Goal: Transaction & Acquisition: Purchase product/service

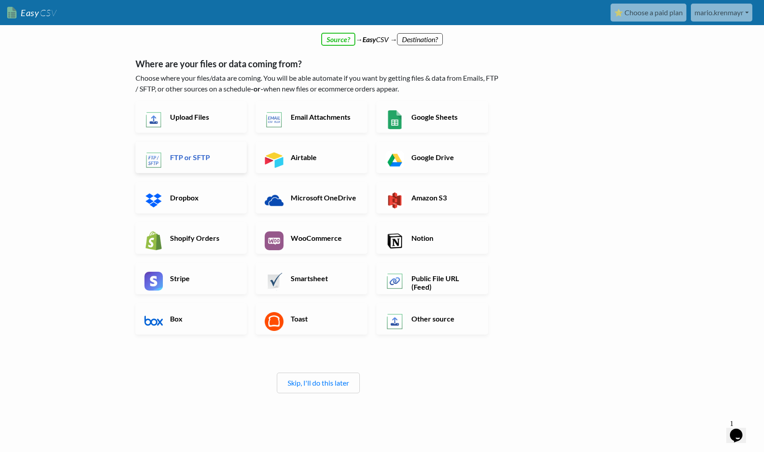
click at [189, 160] on h6 "FTP or SFTP" at bounding box center [203, 157] width 70 height 9
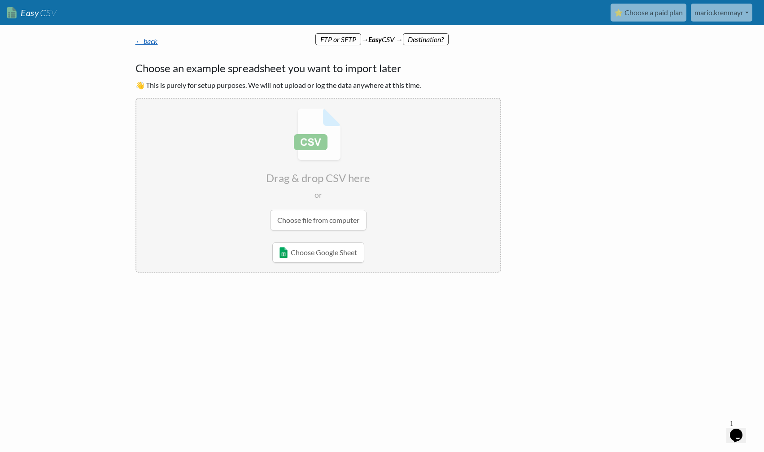
click at [149, 44] on link "← back" at bounding box center [147, 41] width 22 height 9
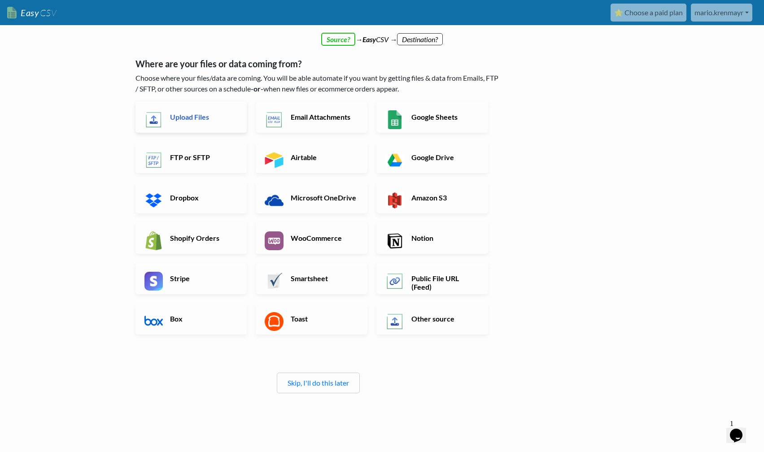
click at [189, 118] on h6 "Upload Files" at bounding box center [203, 117] width 70 height 9
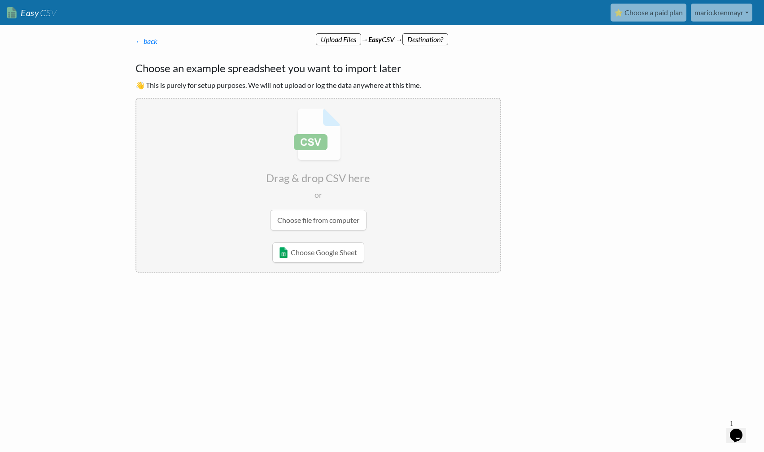
click at [312, 219] on input "file" at bounding box center [318, 169] width 364 height 141
type input "C:\fakepath\42264_TargetPL_25.csv"
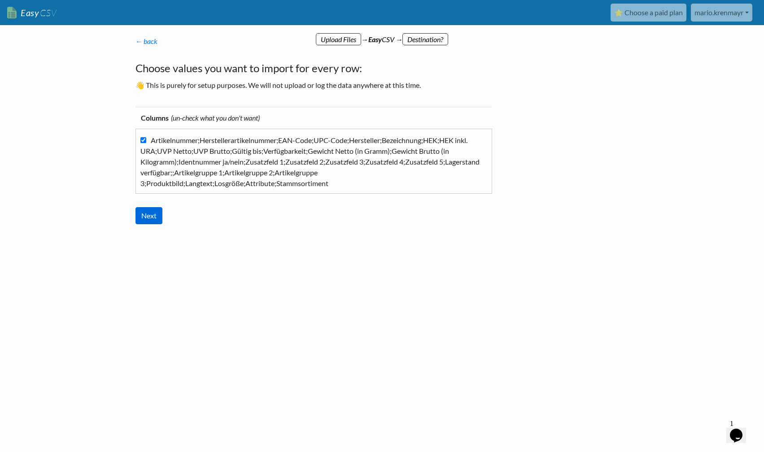
click at [157, 218] on input "Next" at bounding box center [149, 215] width 27 height 17
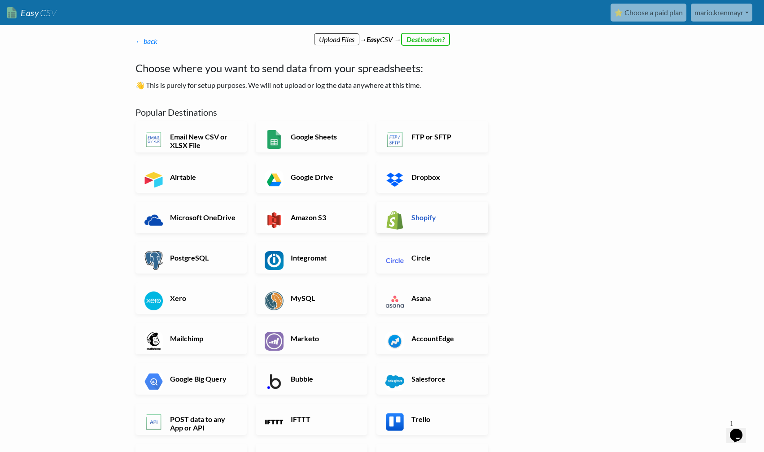
click at [423, 220] on h6 "Shopify" at bounding box center [444, 217] width 70 height 9
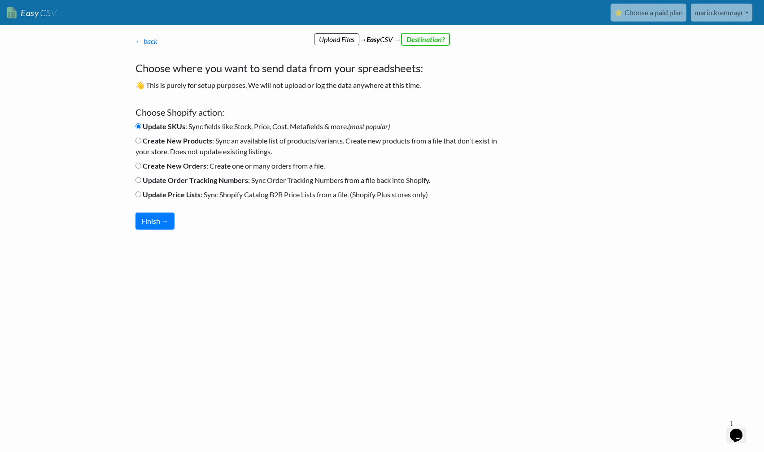
click at [246, 144] on label "Create New Products : Sync an available list of products/variants. Create new p…" at bounding box center [319, 147] width 366 height 22
click at [141, 144] on input "Create New Products : Sync an available list of products/variants. Create new p…" at bounding box center [139, 141] width 6 height 6
radio input "true"
click at [159, 223] on button "Finish →" at bounding box center [155, 221] width 39 height 17
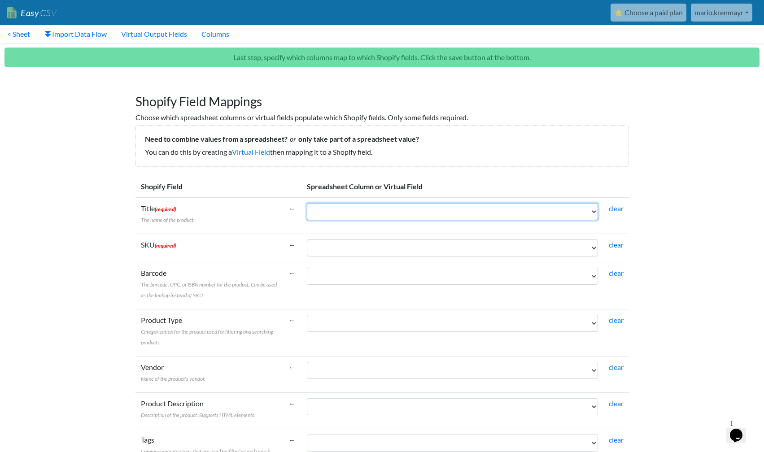
select select "cr_761211"
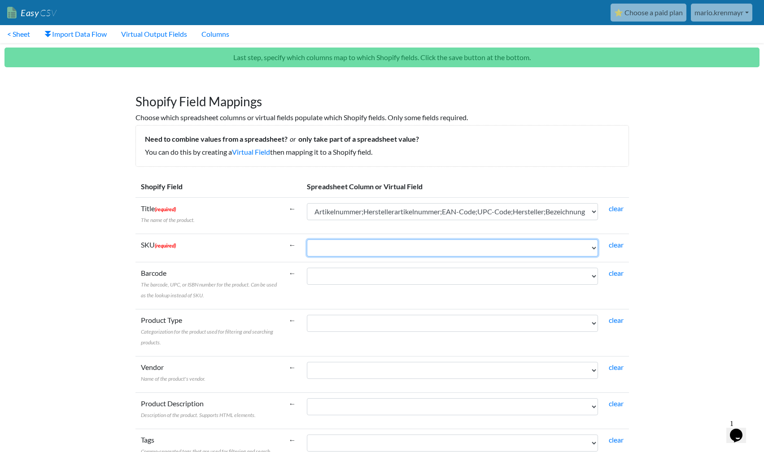
select select "cr_761211"
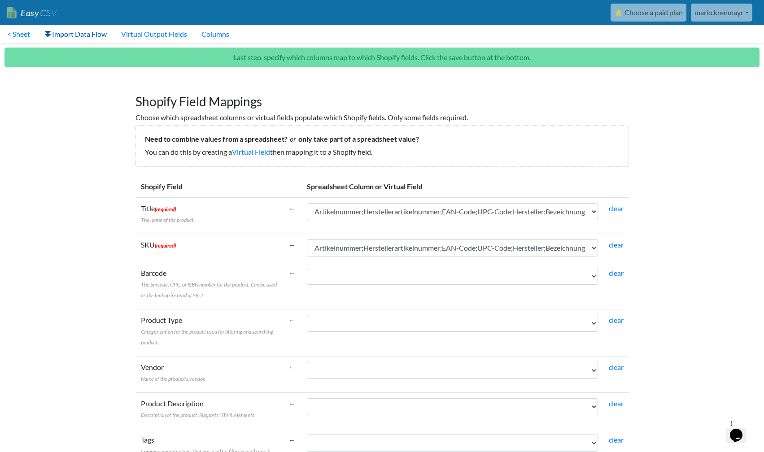
click at [87, 37] on link "Import Data Flow" at bounding box center [75, 34] width 77 height 18
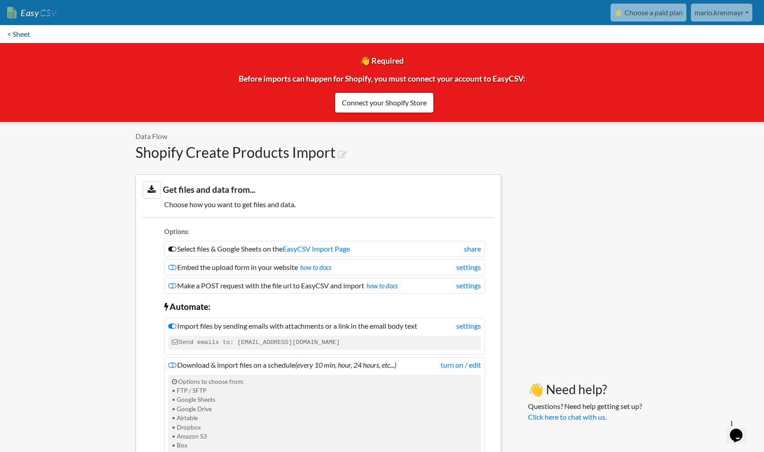
click at [26, 36] on link "< Sheet" at bounding box center [18, 34] width 37 height 18
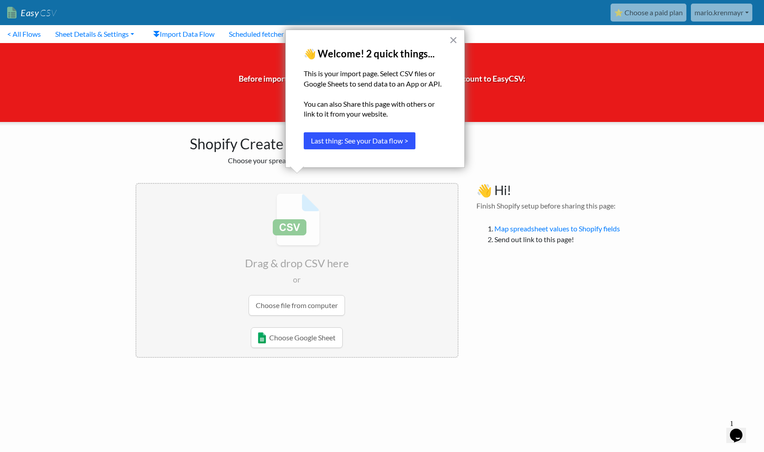
scroll to position [0, 0]
click at [451, 40] on button "×" at bounding box center [453, 40] width 9 height 14
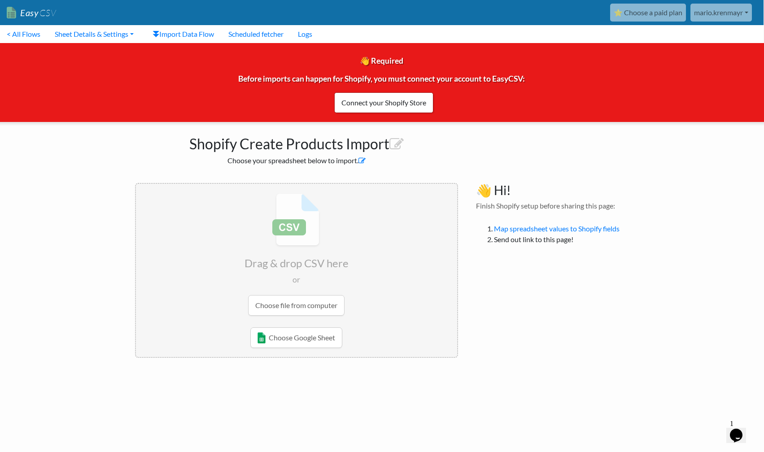
click at [363, 162] on icon at bounding box center [362, 160] width 7 height 7
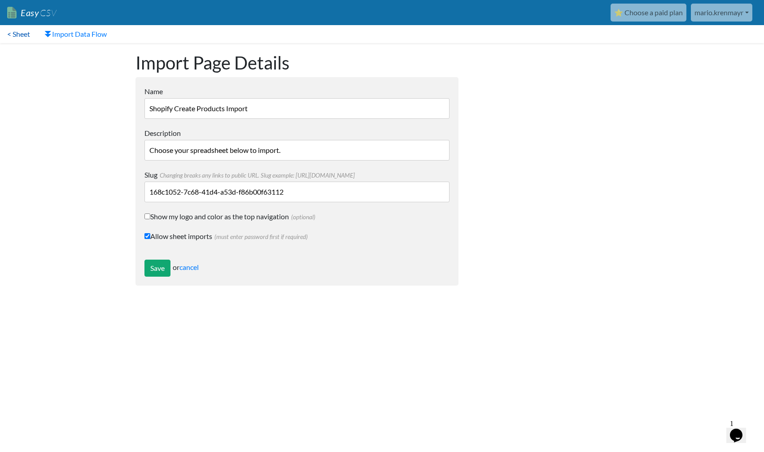
click at [18, 36] on link "< Sheet" at bounding box center [18, 34] width 37 height 18
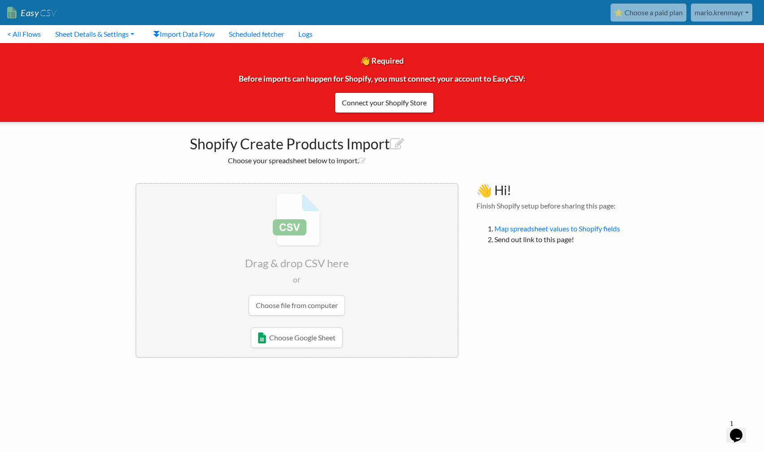
click at [296, 307] on input "file" at bounding box center [296, 254] width 321 height 141
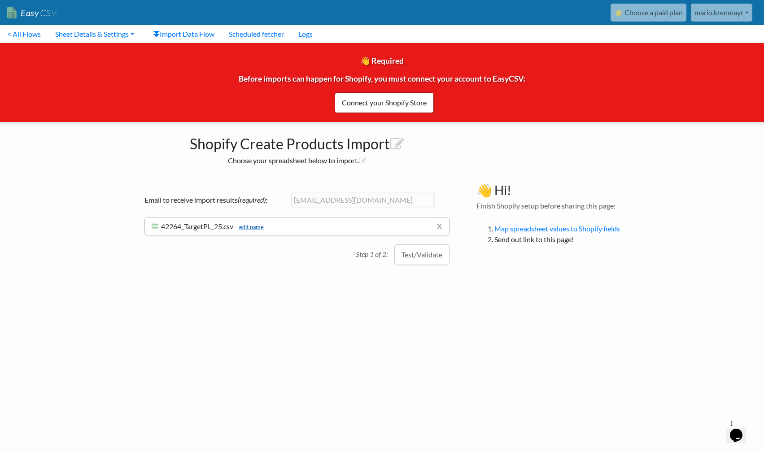
click at [262, 229] on link "edit name" at bounding box center [249, 227] width 29 height 7
click at [281, 250] on div "Email to receive import results (required) : mario.krenmayr@xcon.at x 42264_Tar…" at bounding box center [297, 221] width 323 height 76
click at [424, 263] on button "Test/Validate" at bounding box center [422, 260] width 55 height 21
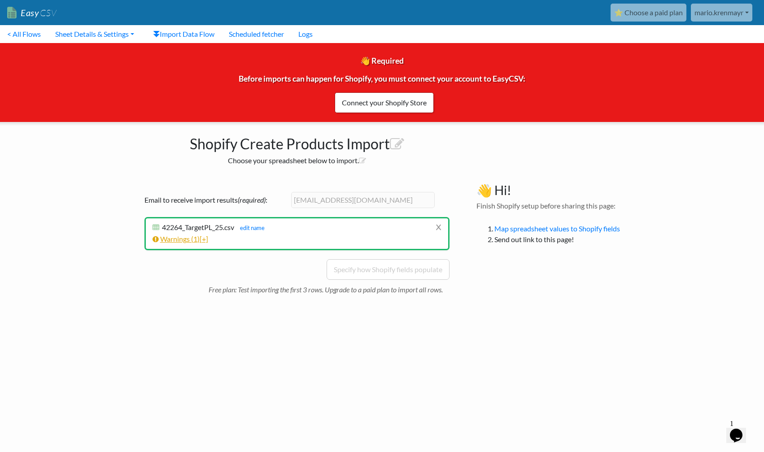
click at [189, 240] on link "Warnings ( 1 ) [+]" at bounding box center [181, 239] width 56 height 9
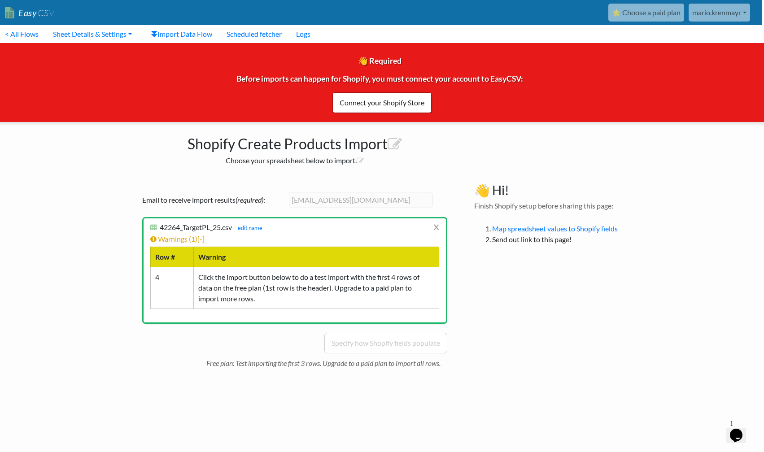
scroll to position [0, 2]
click at [437, 223] on link "x" at bounding box center [437, 227] width 6 height 17
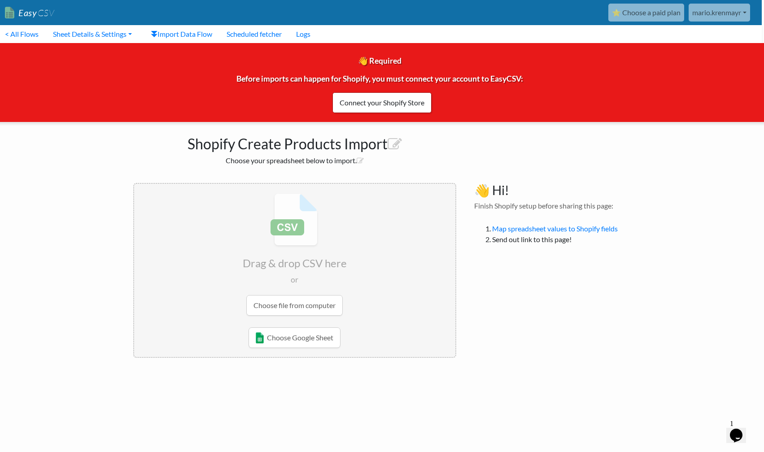
click at [653, 13] on link "⭐ Choose a paid plan" at bounding box center [647, 13] width 76 height 18
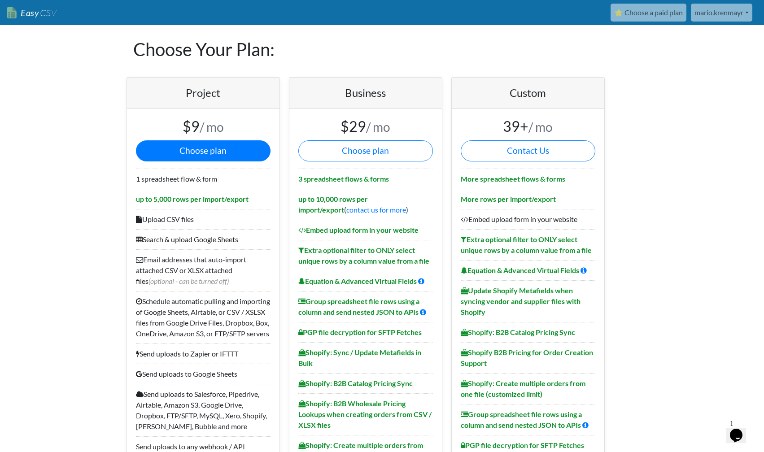
click at [193, 153] on button "Choose plan" at bounding box center [203, 150] width 135 height 21
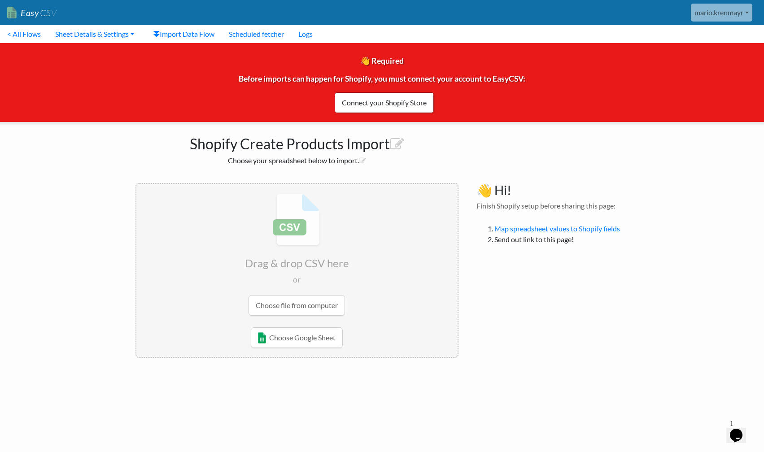
click at [295, 306] on input "file" at bounding box center [296, 254] width 321 height 141
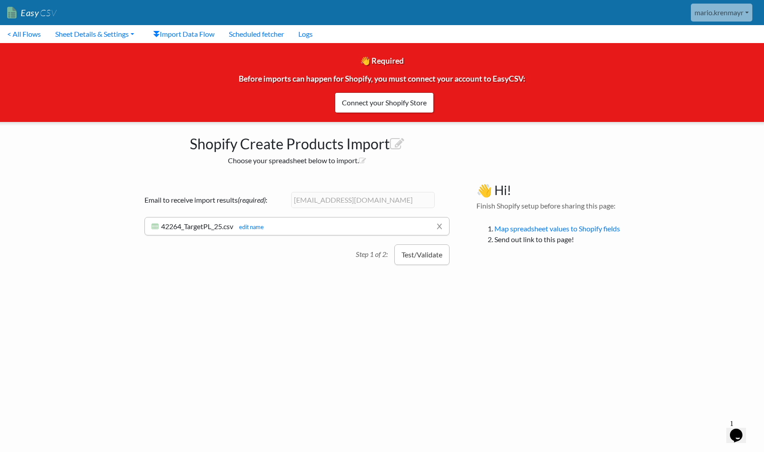
click at [420, 256] on button "Test/Validate" at bounding box center [422, 255] width 55 height 21
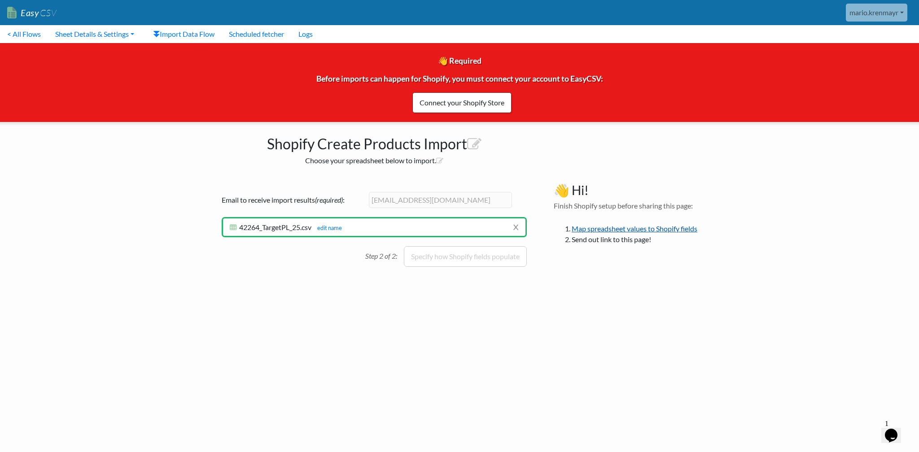
click at [644, 229] on link "Map spreadsheet values to Shopify fields" at bounding box center [635, 228] width 126 height 9
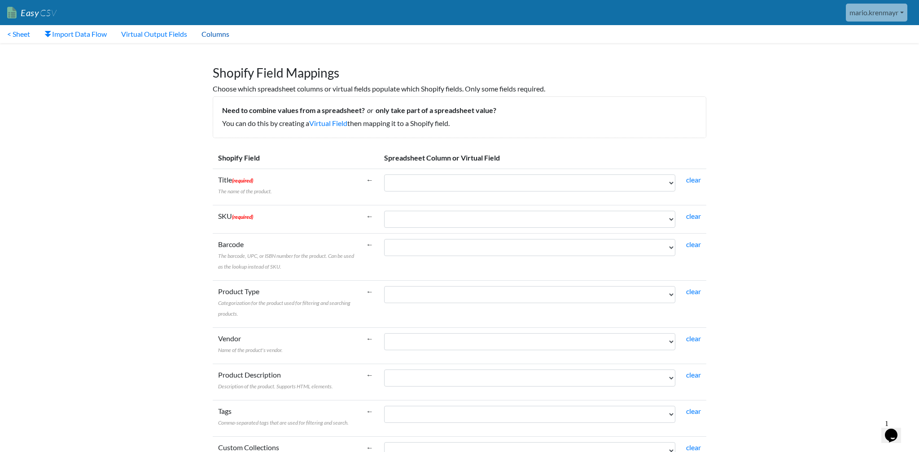
click at [218, 36] on link "Columns" at bounding box center [215, 34] width 42 height 18
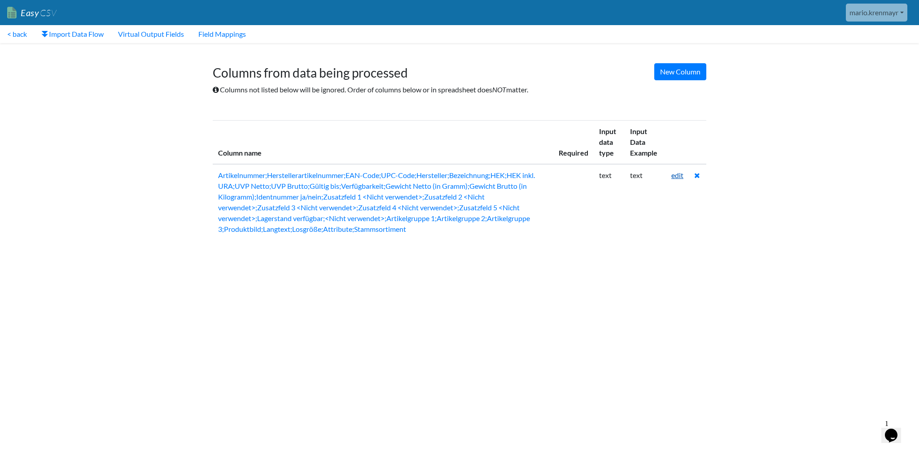
click at [680, 177] on link "edit" at bounding box center [677, 175] width 12 height 9
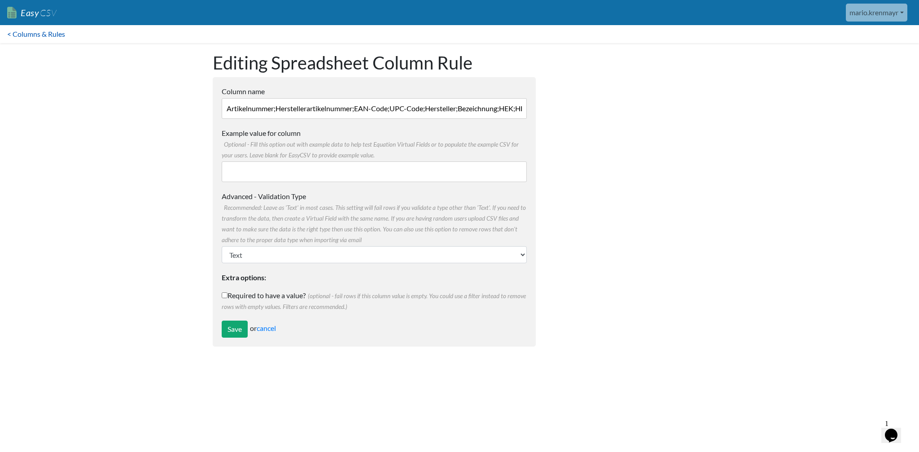
click at [11, 35] on link "< Columns & Rules" at bounding box center [36, 34] width 72 height 18
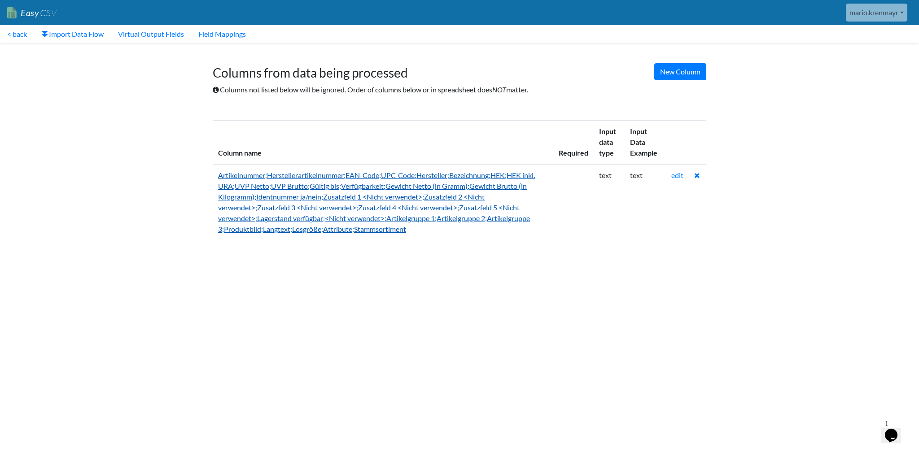
click at [455, 176] on link "Artikelnummer;Herstellerartikelnummer;EAN-Code;UPC-Code;Hersteller;Bezeichnung;…" at bounding box center [376, 202] width 317 height 62
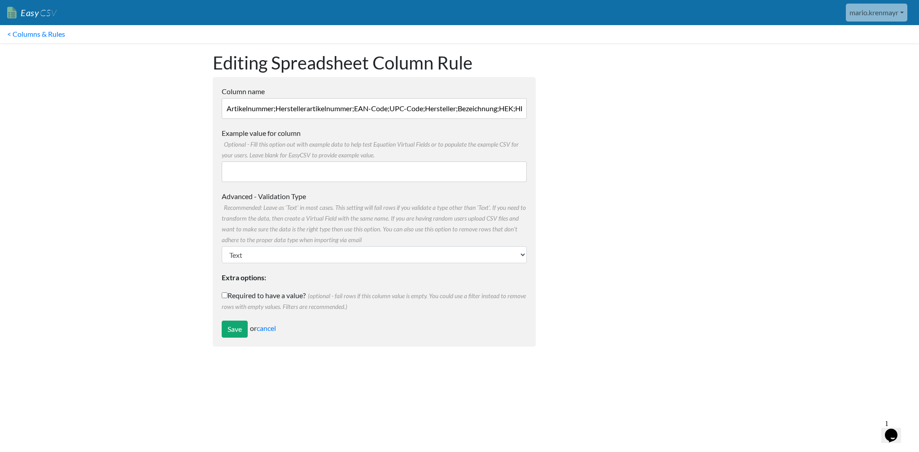
click at [416, 108] on input "Artikelnummer;Herstellerartikelnummer;EAN-Code;UPC-Code;Hersteller;Bezeichnung;…" at bounding box center [374, 108] width 305 height 21
click at [26, 37] on link "< Columns & Rules" at bounding box center [36, 34] width 72 height 18
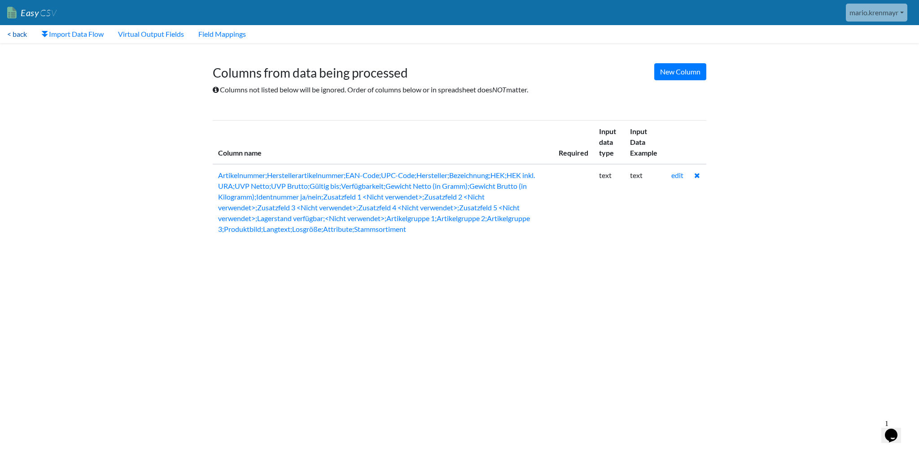
click at [20, 35] on link "< back" at bounding box center [17, 34] width 34 height 18
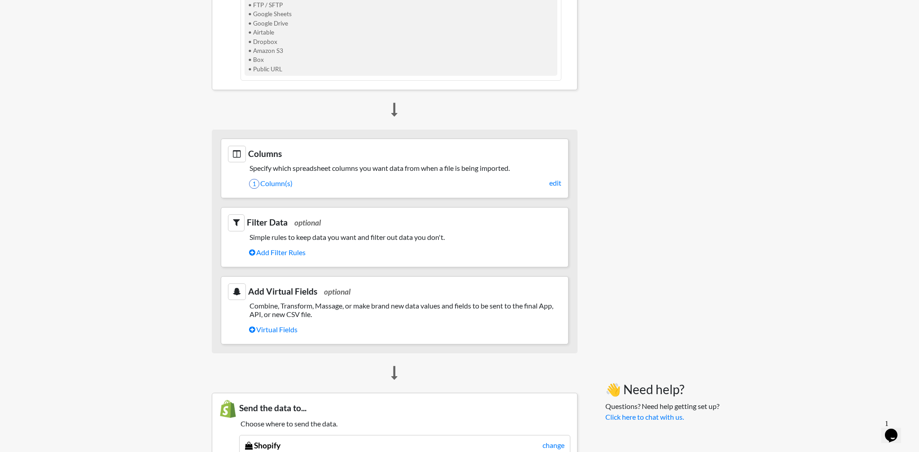
scroll to position [367, 1]
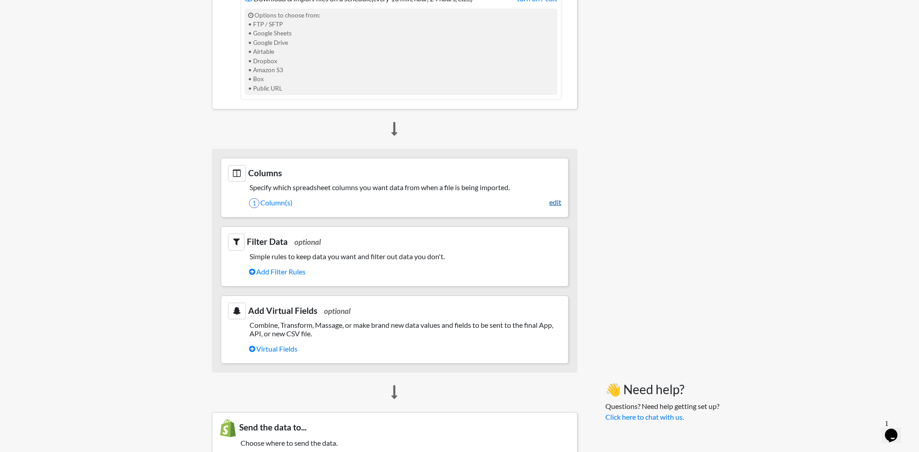
click at [557, 202] on link "edit" at bounding box center [555, 202] width 12 height 11
click at [275, 204] on link "1 Column(s)" at bounding box center [405, 202] width 312 height 15
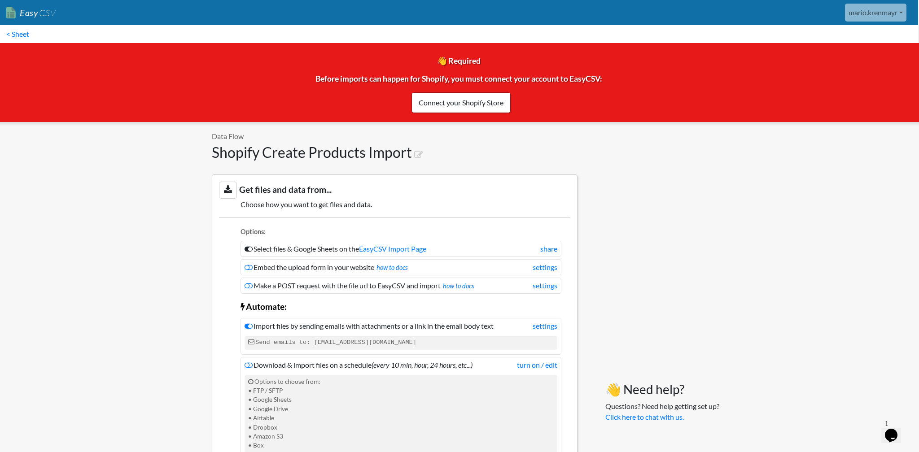
scroll to position [0, 1]
click at [21, 36] on link "< Sheet" at bounding box center [17, 34] width 37 height 18
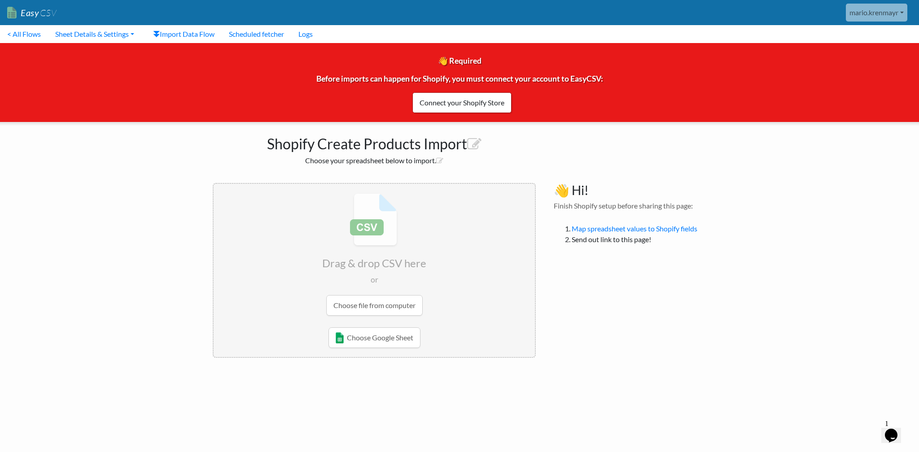
click at [674, 88] on div "👋 Required Before imports can happen for Shopify, you must connect your account…" at bounding box center [459, 82] width 933 height 79
click at [896, 11] on link "mario.krenmayr" at bounding box center [876, 13] width 61 height 18
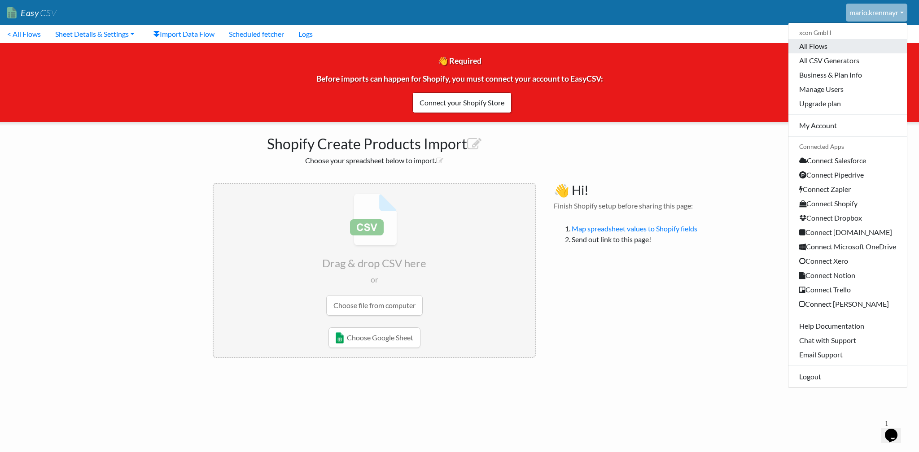
click at [819, 44] on link "All Flows" at bounding box center [848, 46] width 118 height 14
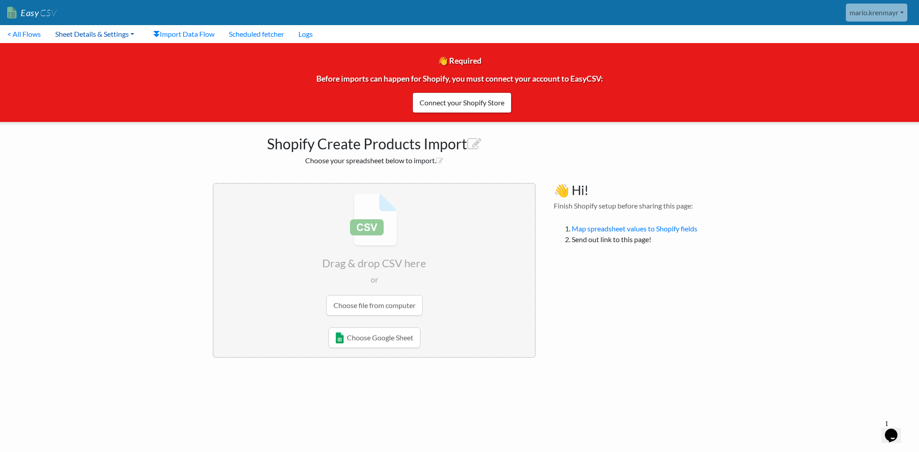
click at [131, 34] on link "Sheet Details & Settings" at bounding box center [94, 34] width 93 height 18
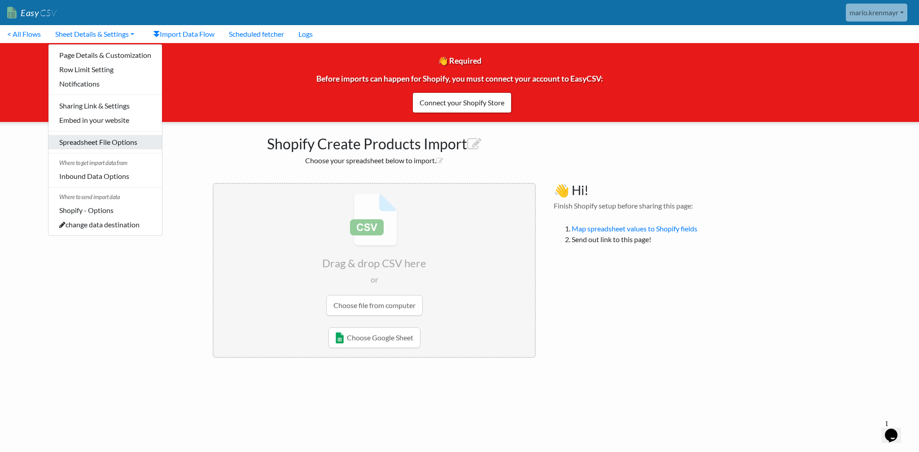
click at [108, 147] on link "Spreadsheet File Options" at bounding box center [105, 142] width 114 height 14
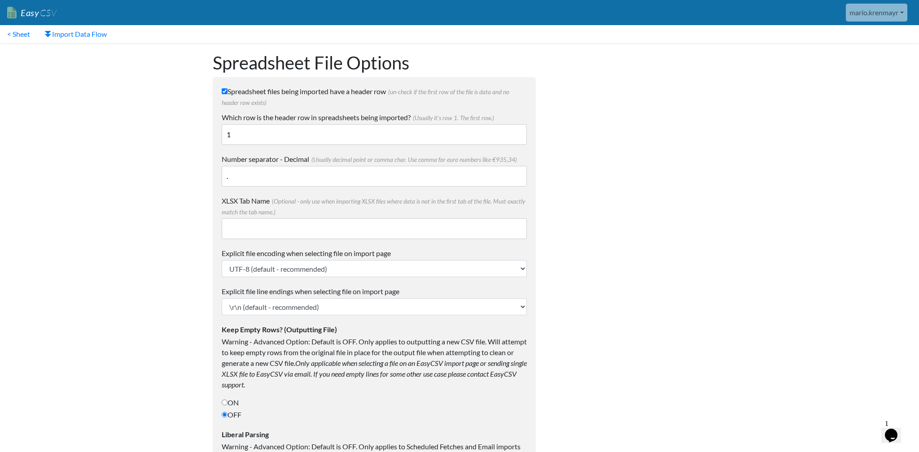
click at [248, 178] on input "." at bounding box center [374, 176] width 305 height 21
click at [14, 35] on link "< Sheet" at bounding box center [18, 34] width 37 height 18
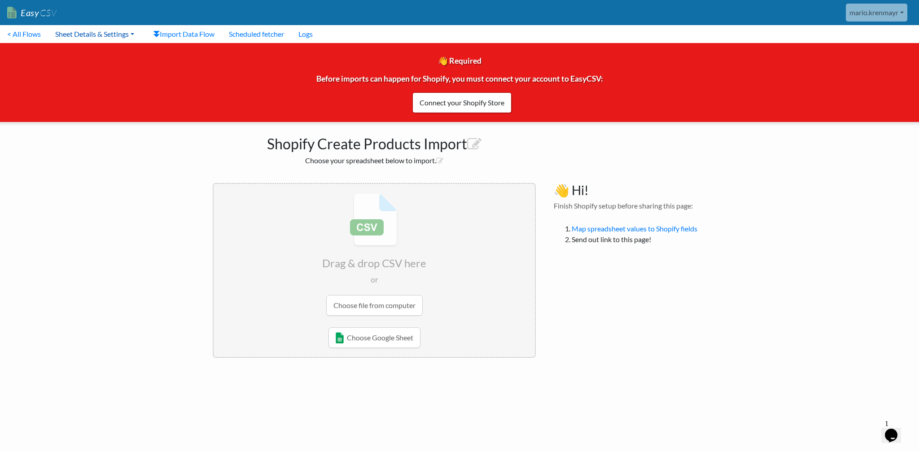
click at [129, 33] on link "Sheet Details & Settings" at bounding box center [94, 34] width 93 height 18
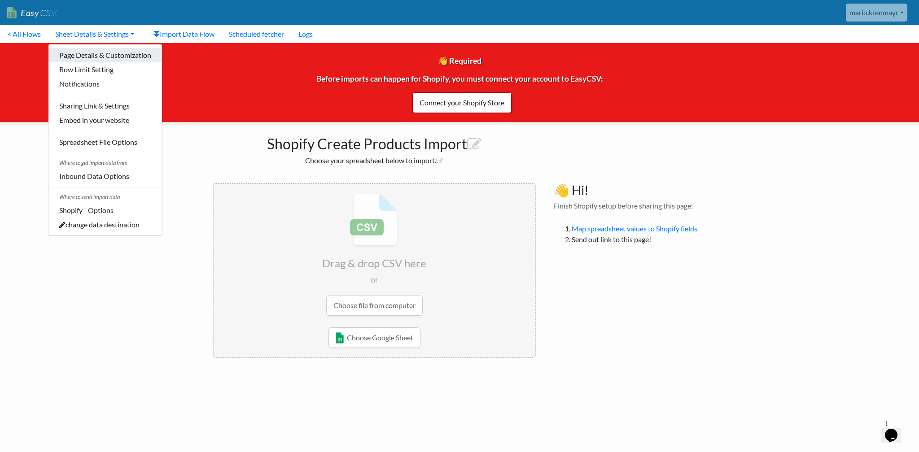
click at [129, 57] on link "Page Details & Customization" at bounding box center [105, 55] width 114 height 14
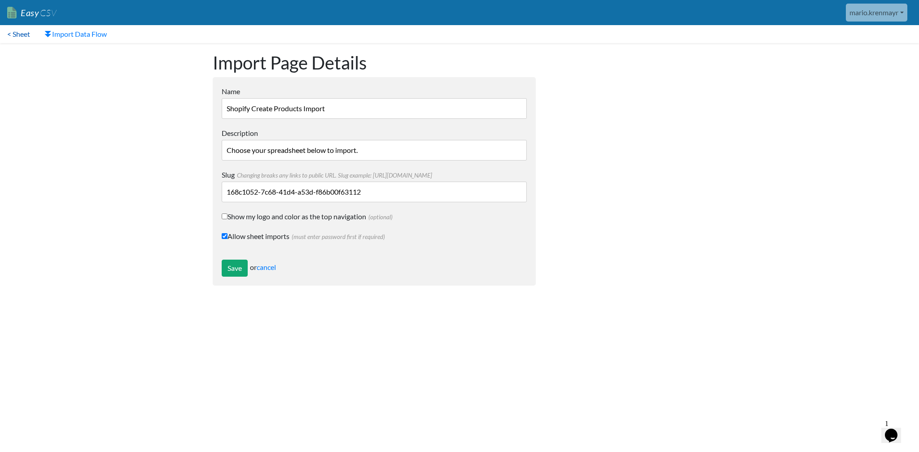
click at [22, 35] on link "< Sheet" at bounding box center [18, 34] width 37 height 18
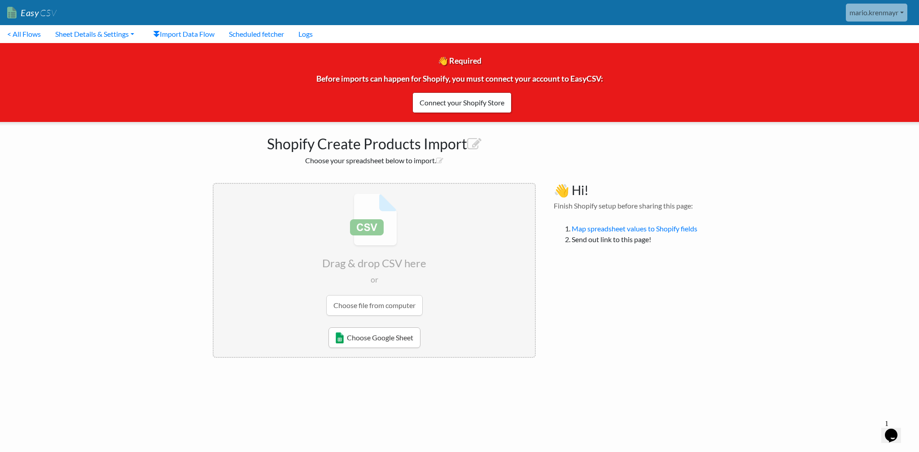
click at [369, 337] on link "Choose Google Sheet" at bounding box center [375, 338] width 92 height 21
click at [110, 33] on link "Sheet Details & Settings" at bounding box center [94, 34] width 93 height 18
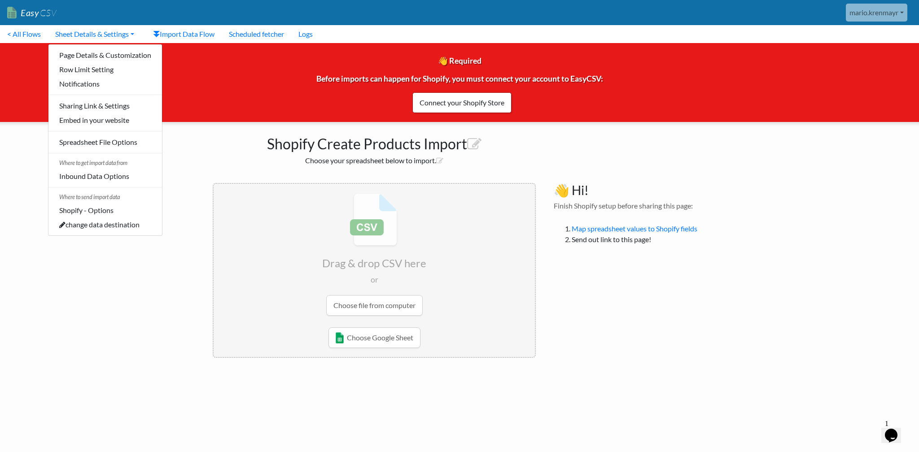
click at [895, 429] on icon "Chat widget" at bounding box center [891, 435] width 13 height 13
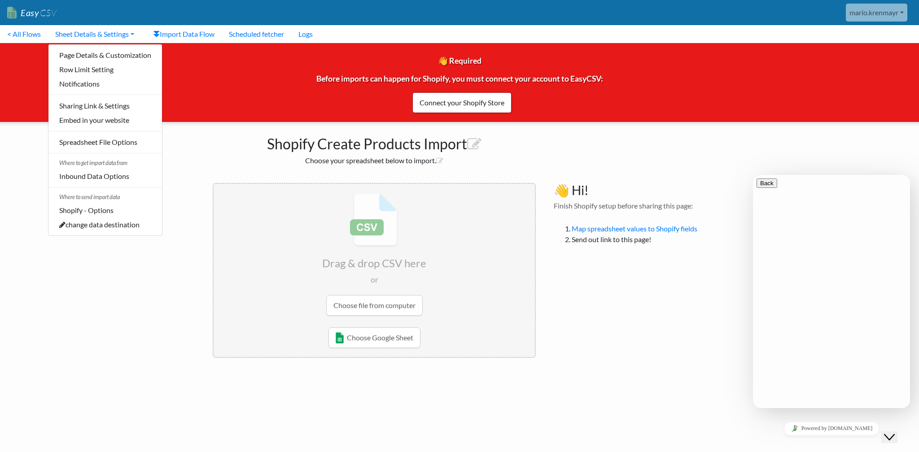
type textarea "Hi. I need to know witch separator has my csv to have to that I get different c…"
click at [380, 339] on link "Choose Google Sheet" at bounding box center [375, 338] width 92 height 21
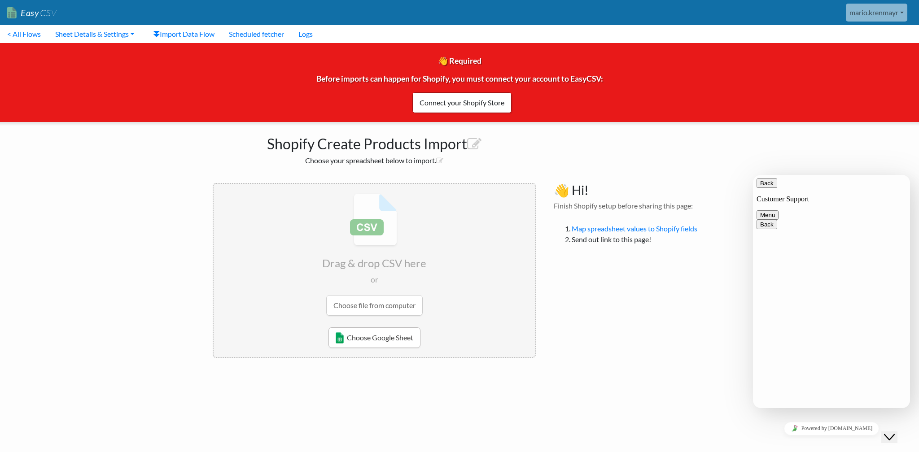
click at [381, 338] on link "Choose Google Sheet" at bounding box center [375, 338] width 92 height 21
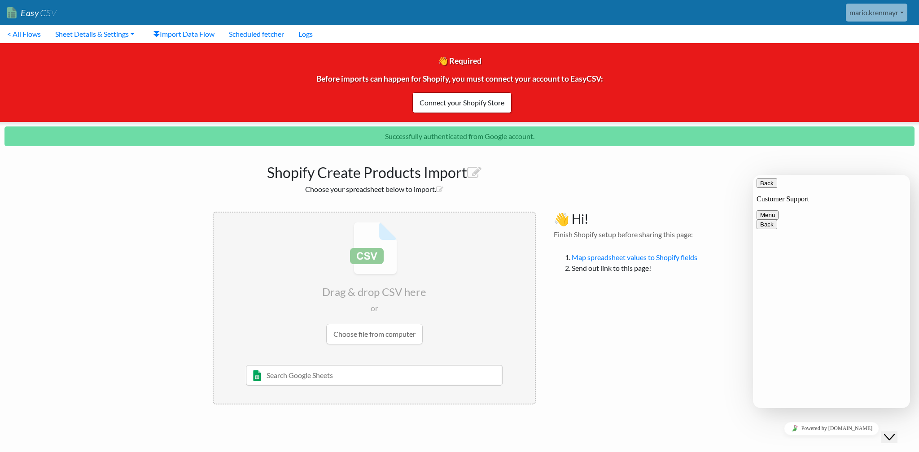
click at [397, 379] on input "text" at bounding box center [374, 375] width 257 height 21
click at [323, 396] on li "10/22/2020 Sheet 1 and such Max McTest None of your Google Sheet names contain …" at bounding box center [374, 384] width 321 height 39
click at [301, 372] on input "text" at bounding box center [374, 375] width 257 height 21
type input "Targe"
click at [317, 396] on div "Target Preisliste" at bounding box center [380, 393] width 233 height 11
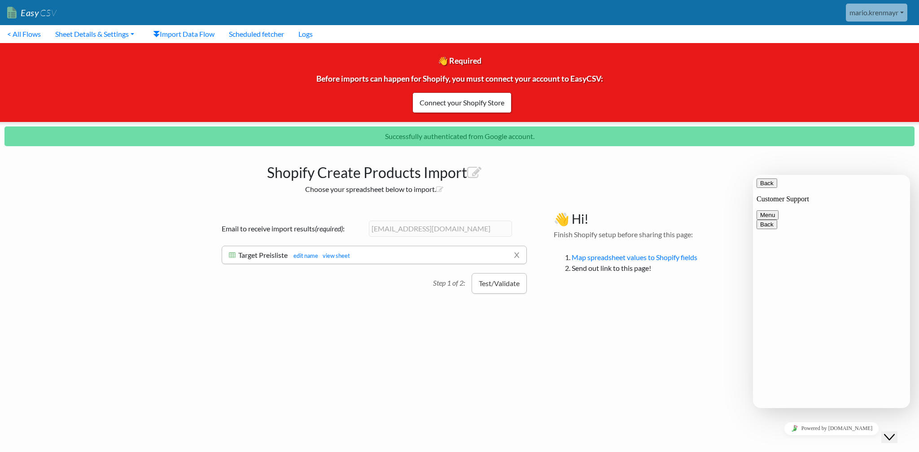
click at [501, 287] on button "Test/Validate" at bounding box center [499, 283] width 55 height 21
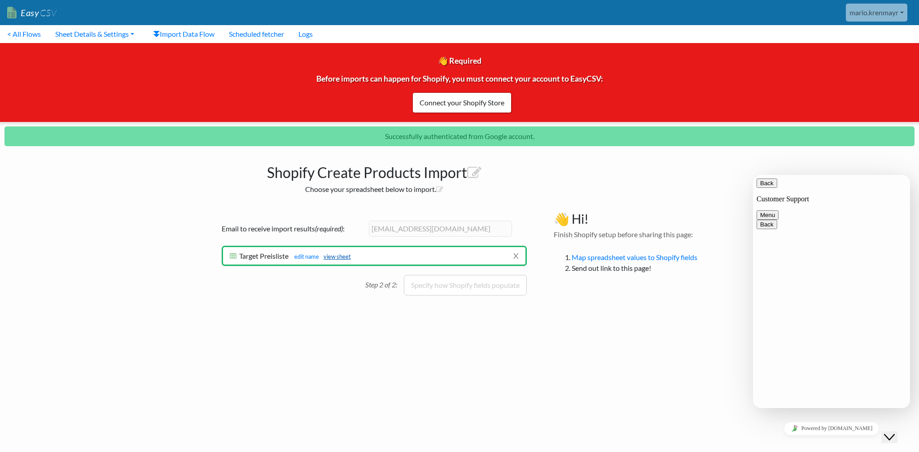
click at [339, 258] on link "view sheet" at bounding box center [335, 256] width 32 height 7
click at [635, 256] on link "Map spreadsheet values to Shopify fields" at bounding box center [635, 257] width 126 height 9
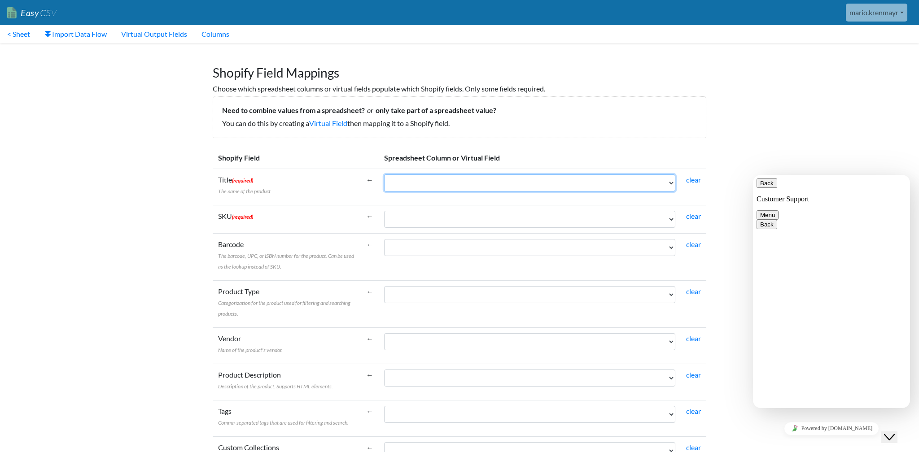
select select "cr_761211"
click at [22, 35] on link "< Sheet" at bounding box center [18, 34] width 37 height 18
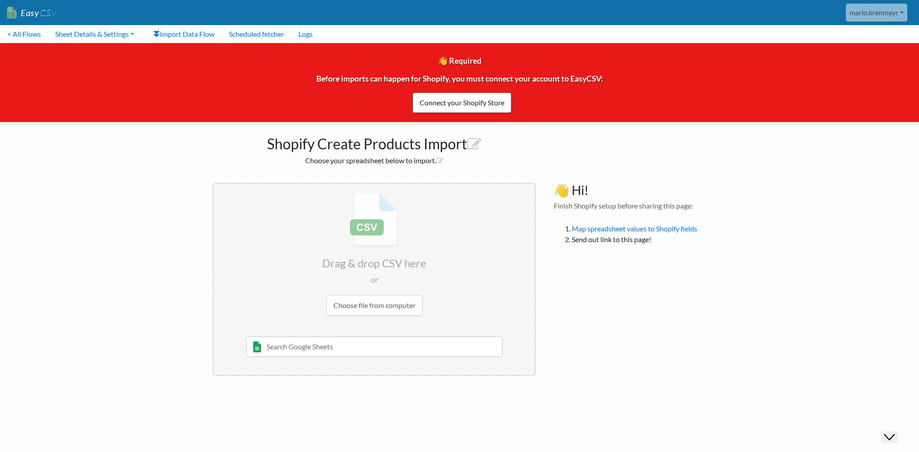
click at [369, 349] on input "text" at bounding box center [374, 347] width 257 height 21
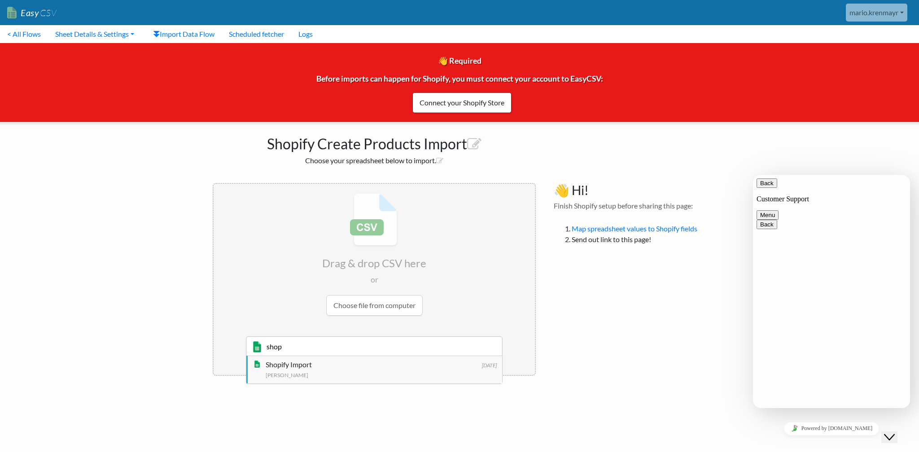
type input "shop"
click at [343, 369] on div "Shopify Import" at bounding box center [382, 364] width 232 height 11
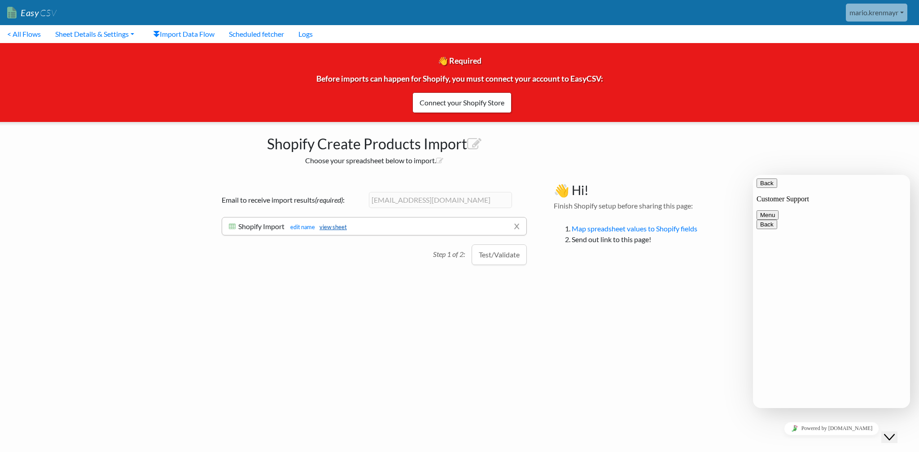
click at [338, 227] on link "view sheet" at bounding box center [331, 227] width 32 height 7
click at [487, 254] on button "Test/Validate" at bounding box center [499, 255] width 55 height 21
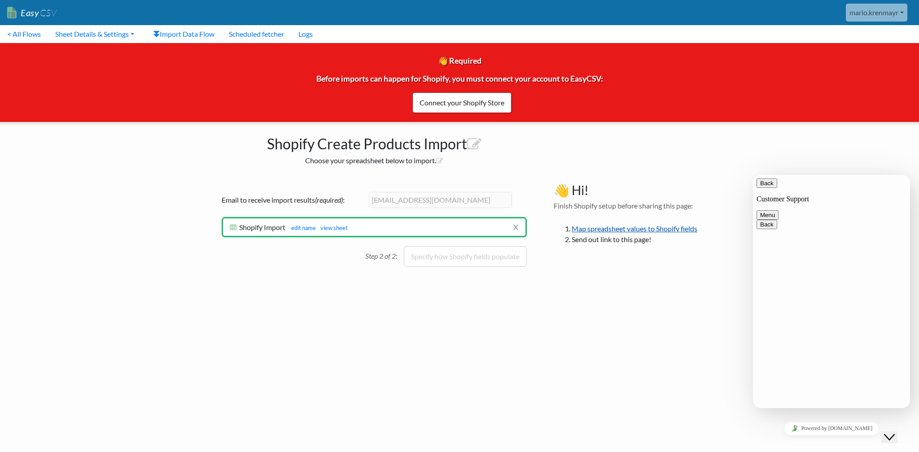
click at [606, 228] on link "Map spreadsheet values to Shopify fields" at bounding box center [635, 228] width 126 height 9
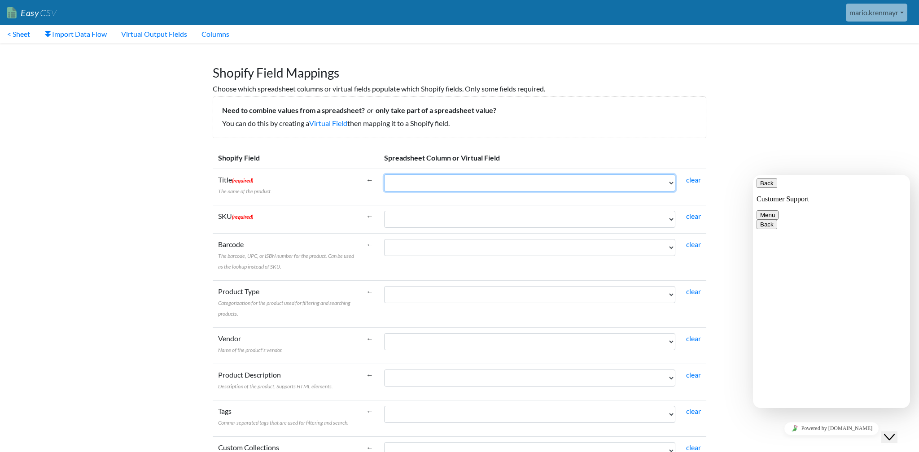
select select "cr_761211"
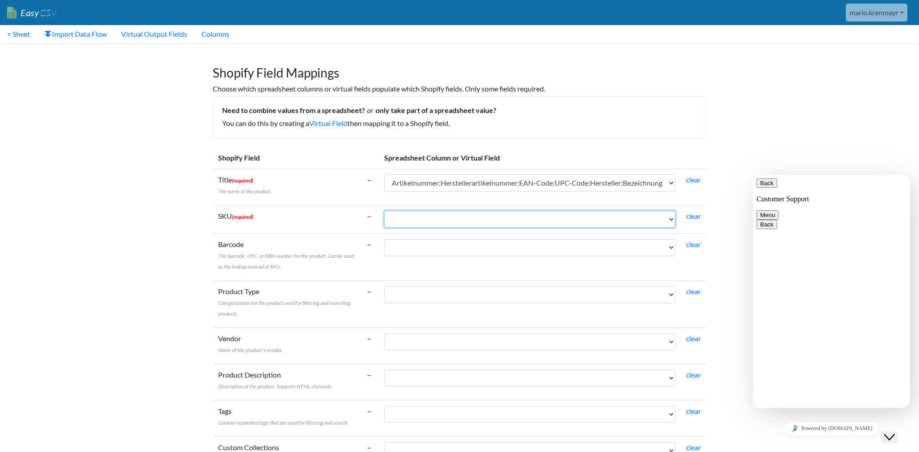
select select "cr_761211"
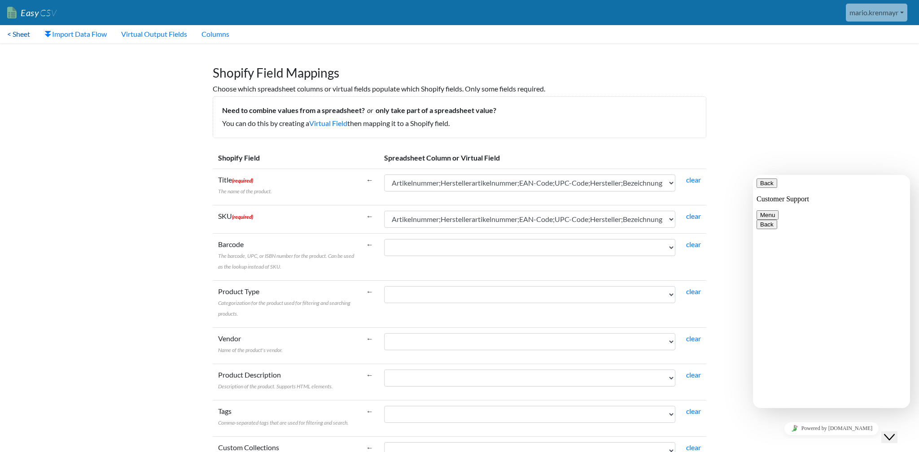
click at [22, 36] on link "< Sheet" at bounding box center [18, 34] width 37 height 18
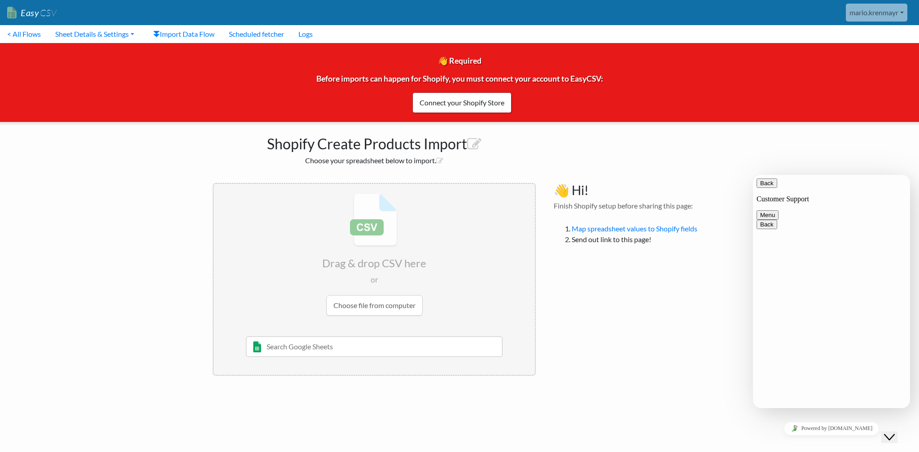
click at [400, 310] on input "file" at bounding box center [374, 254] width 321 height 141
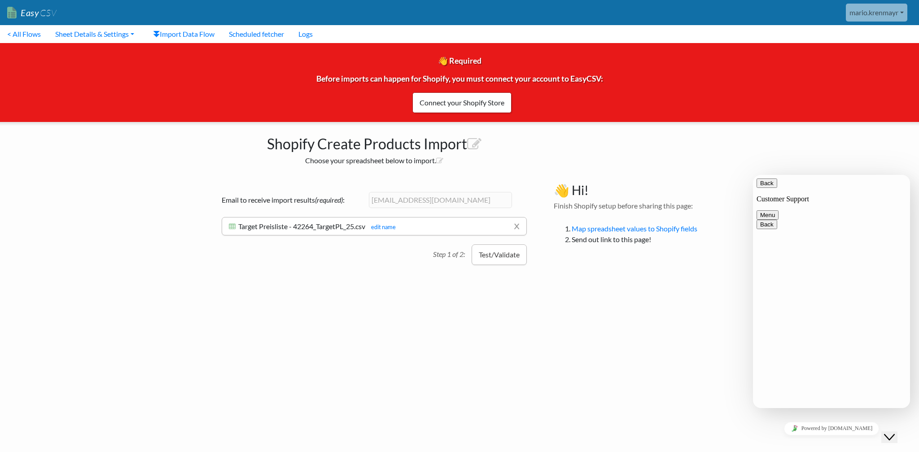
click at [496, 259] on button "Test/Validate" at bounding box center [499, 255] width 55 height 21
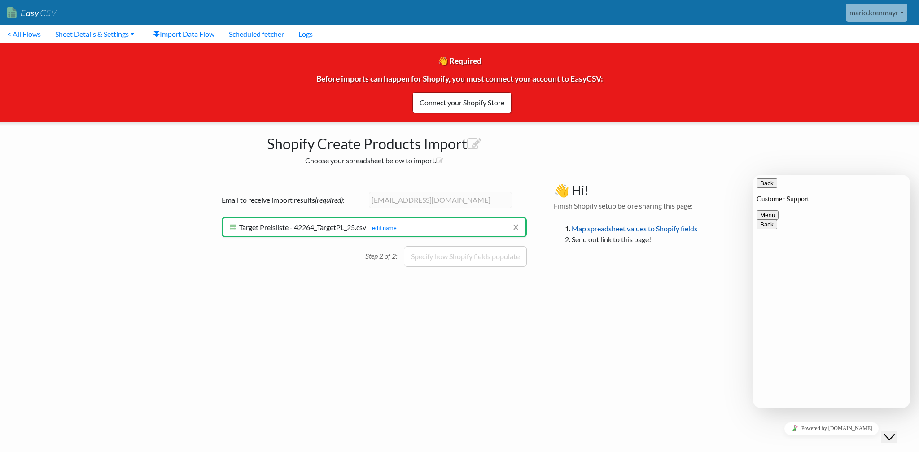
click at [597, 230] on link "Map spreadsheet values to Shopify fields" at bounding box center [635, 228] width 126 height 9
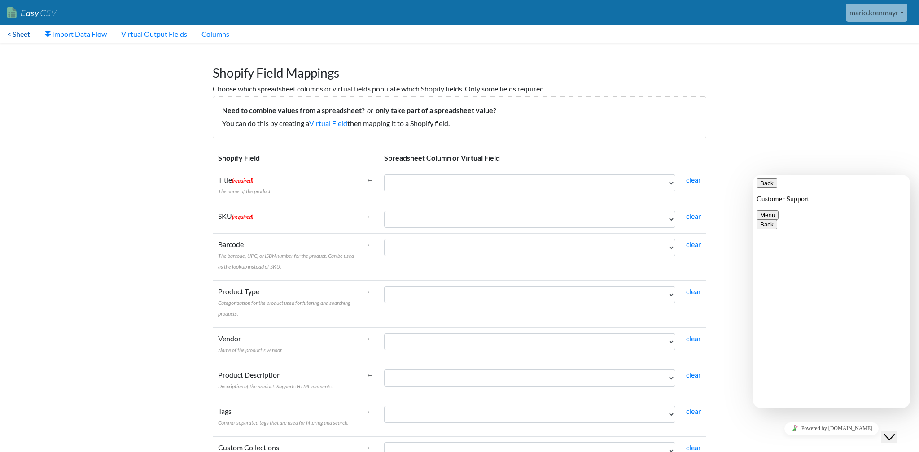
click at [36, 35] on link "< Sheet" at bounding box center [18, 34] width 37 height 18
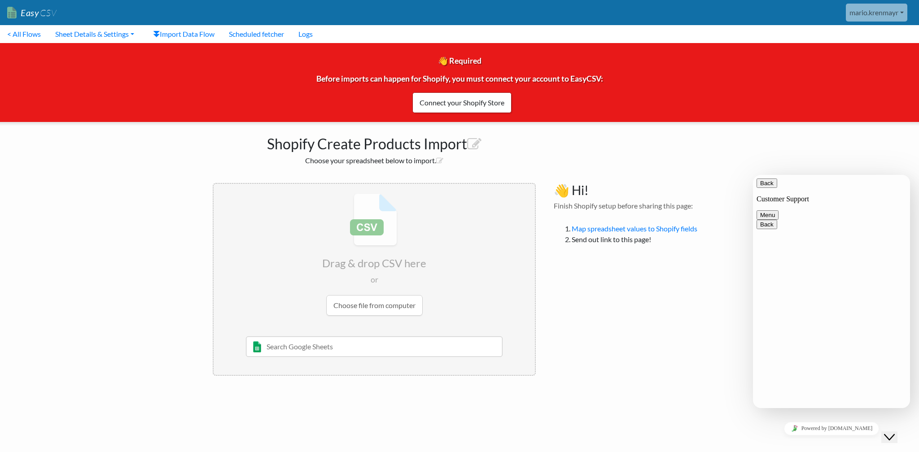
click at [37, 16] on link "Easy CSV" at bounding box center [31, 13] width 49 height 18
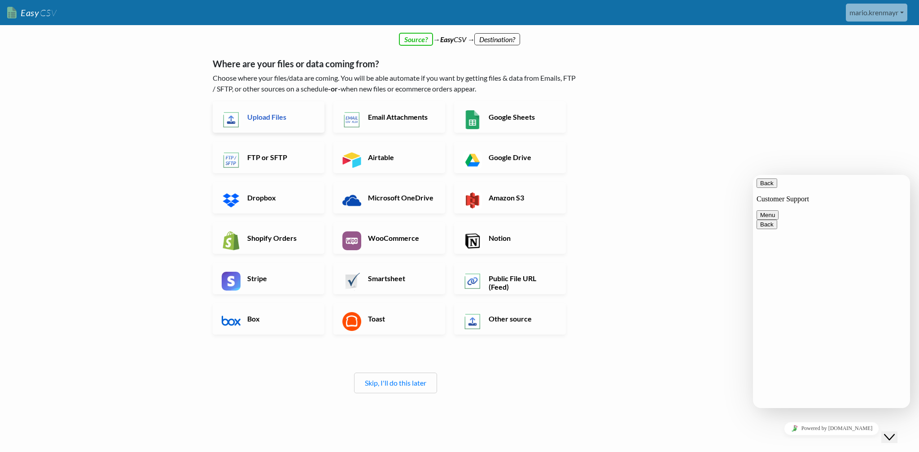
click at [264, 120] on h6 "Upload Files" at bounding box center [280, 117] width 70 height 9
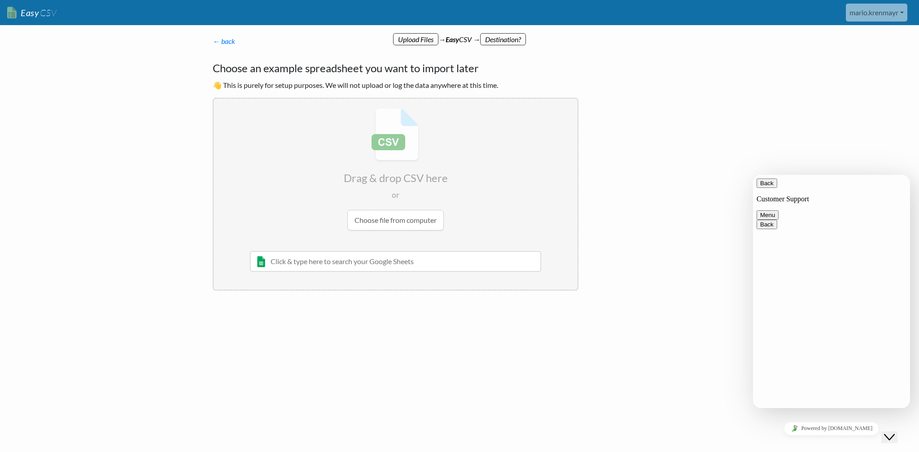
click at [375, 219] on input "file" at bounding box center [396, 169] width 364 height 141
type input "C:\fakepath\Target Preisliste - 42264_TargetPL_25.csv"
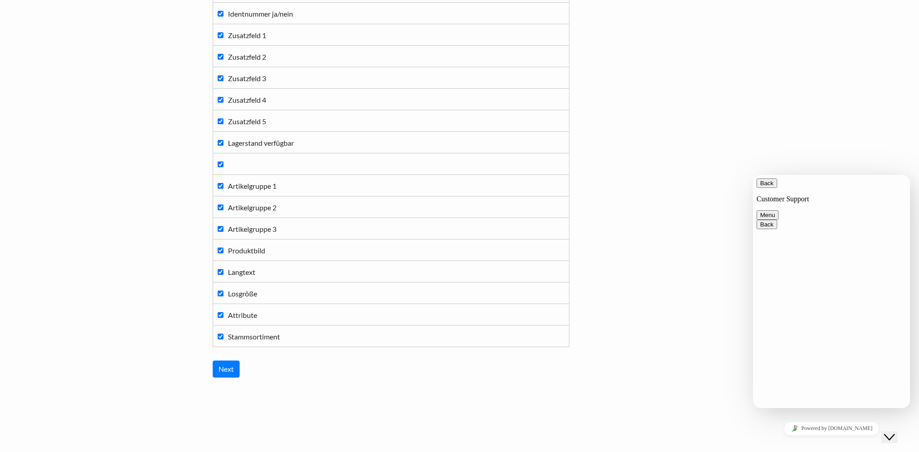
scroll to position [428, 0]
click at [226, 369] on input "Next" at bounding box center [226, 369] width 27 height 17
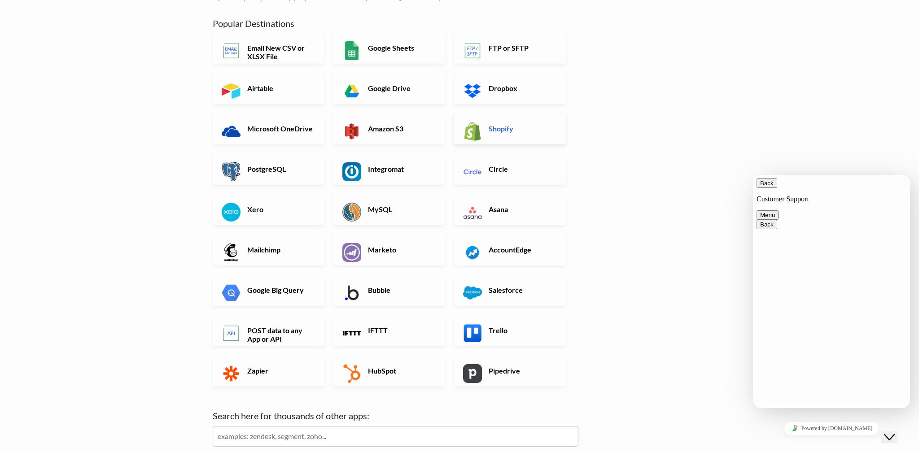
scroll to position [89, 0]
click at [498, 131] on h6 "Shopify" at bounding box center [522, 128] width 70 height 9
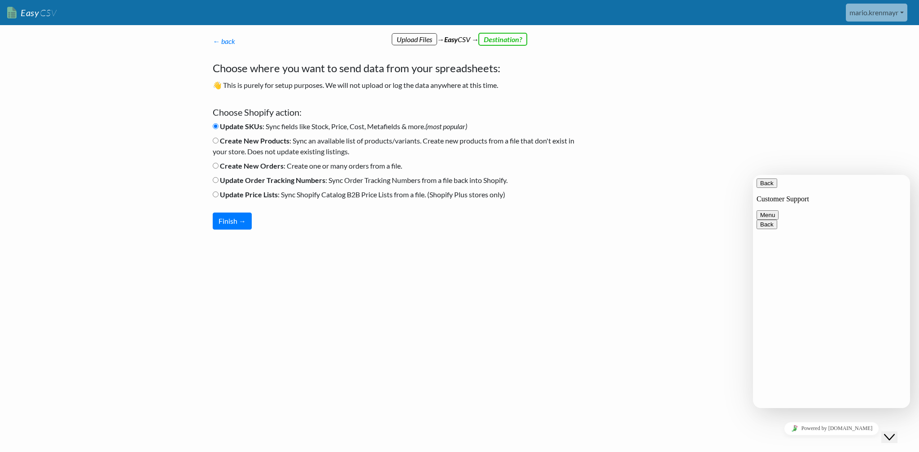
click at [251, 140] on b "Create New Products" at bounding box center [255, 140] width 70 height 9
click at [219, 140] on input "Create New Products : Sync an available list of products/variants. Create new p…" at bounding box center [216, 141] width 6 height 6
radio input "true"
click at [238, 224] on button "Finish →" at bounding box center [232, 221] width 39 height 17
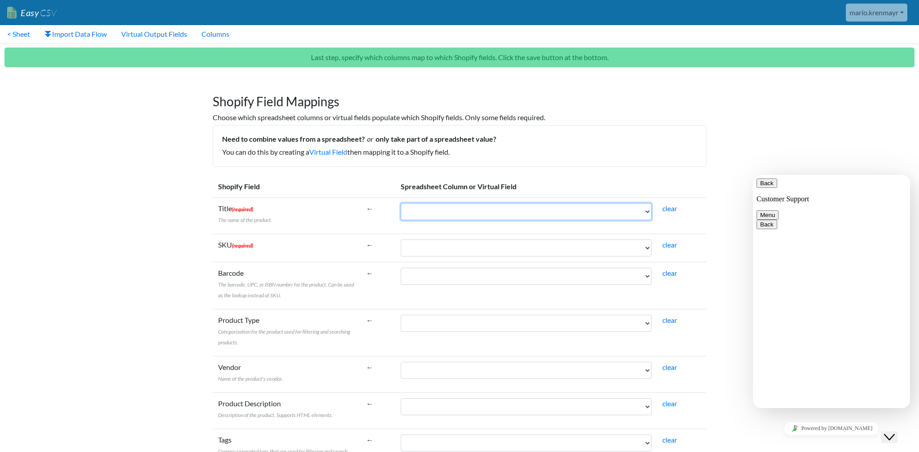
select select "cr_761217"
select select "cr_761212"
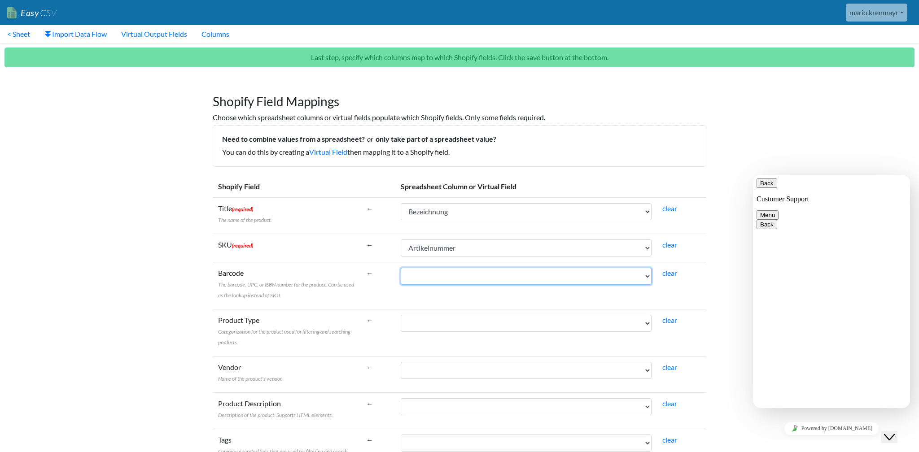
select select "cr_761214"
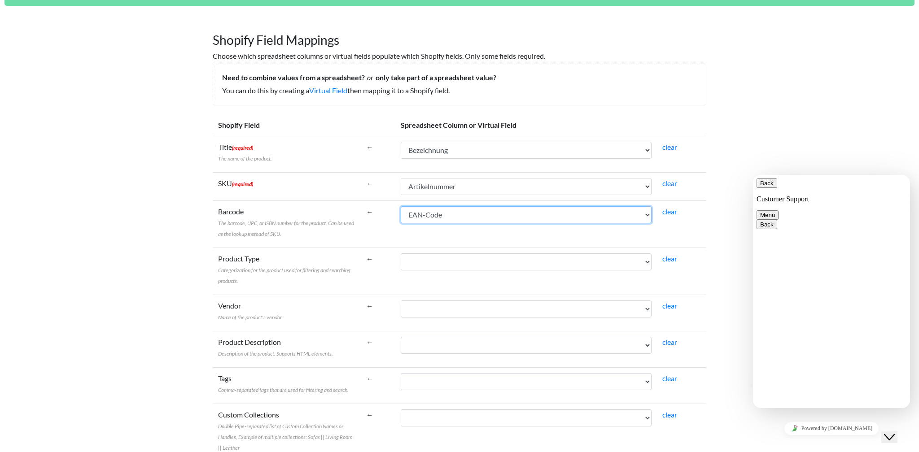
scroll to position [64, 0]
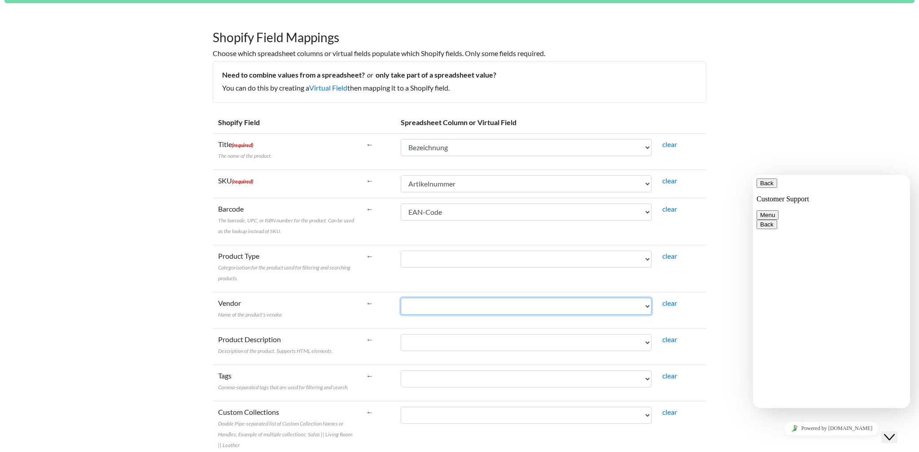
select select "cr_761216"
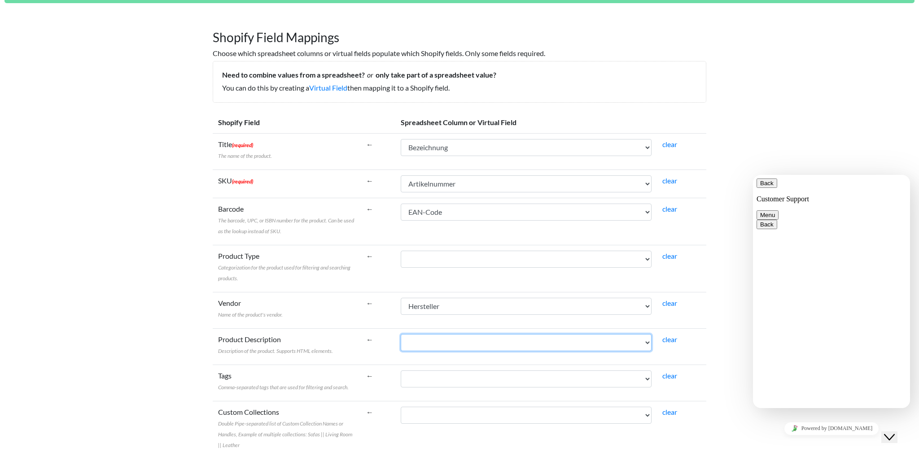
select select "cr_761238"
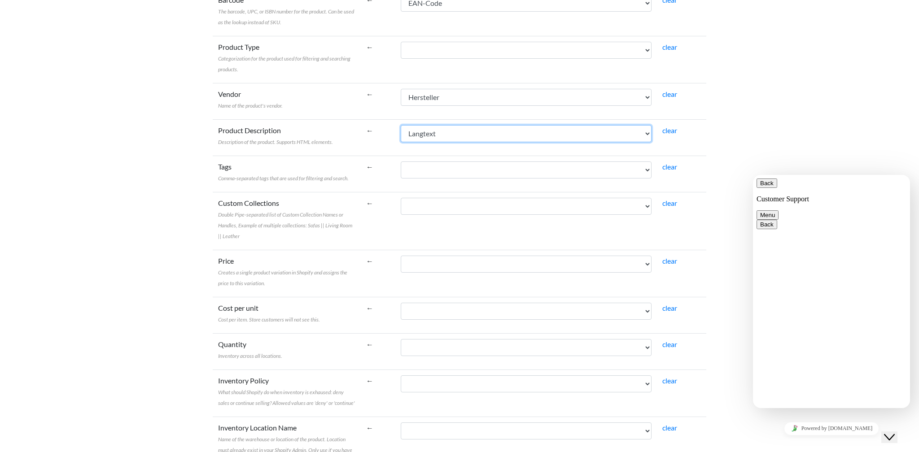
scroll to position [287, 0]
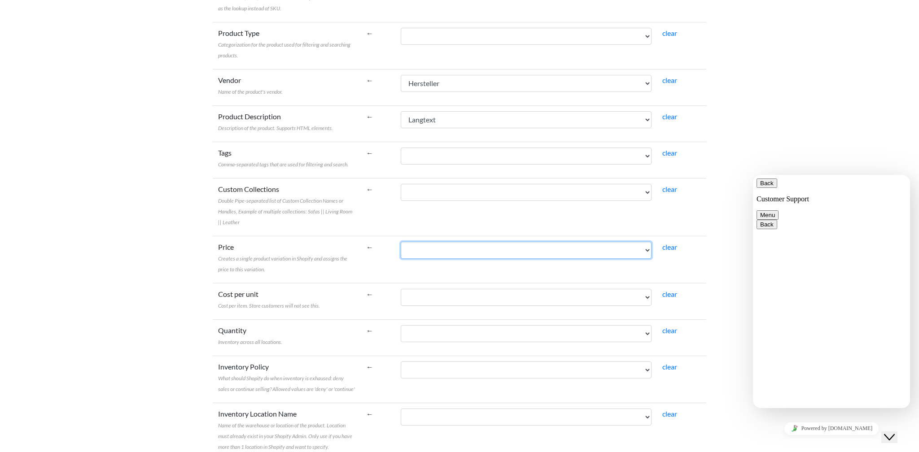
select select "cr_761220"
select select "cr_761219"
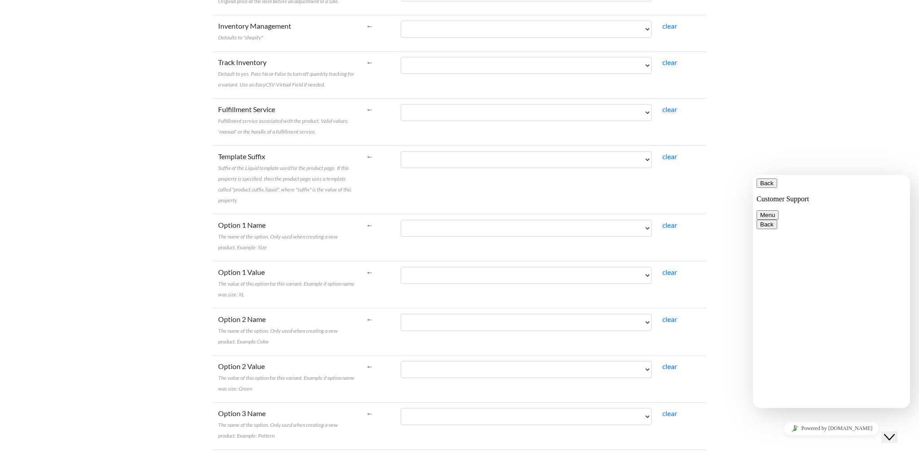
scroll to position [1380, 0]
click at [491, 228] on select "Artikelnummer Herstellerartikelnummer EAN-Code UPC-Code Hersteller Bezeichnung …" at bounding box center [526, 227] width 251 height 17
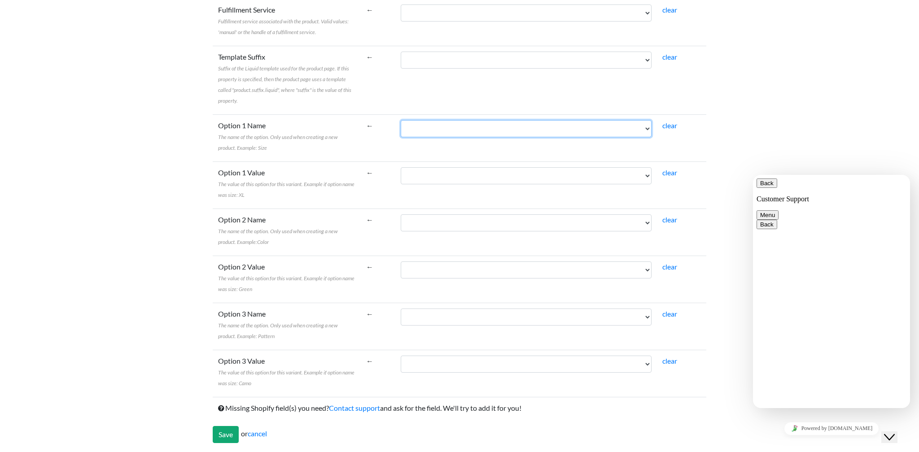
scroll to position [1479, 0]
click at [223, 437] on input "Save" at bounding box center [226, 435] width 26 height 17
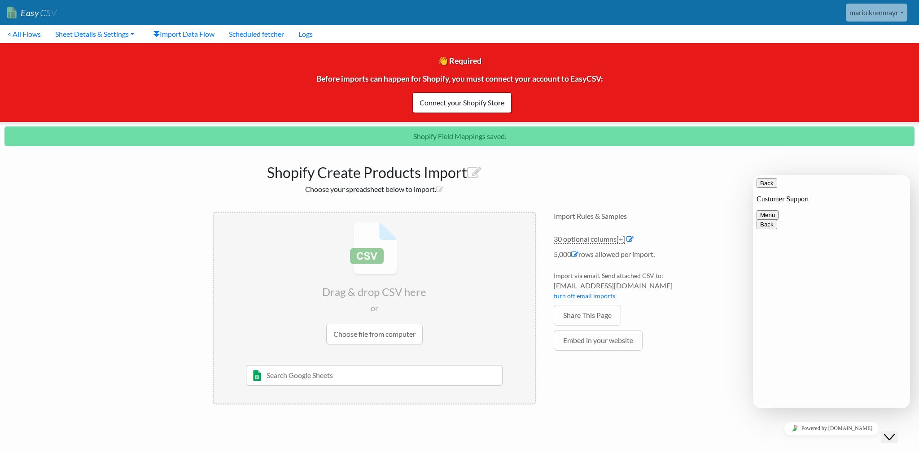
click at [895, 432] on icon "Close Chat This icon closes the chat window." at bounding box center [889, 437] width 11 height 11
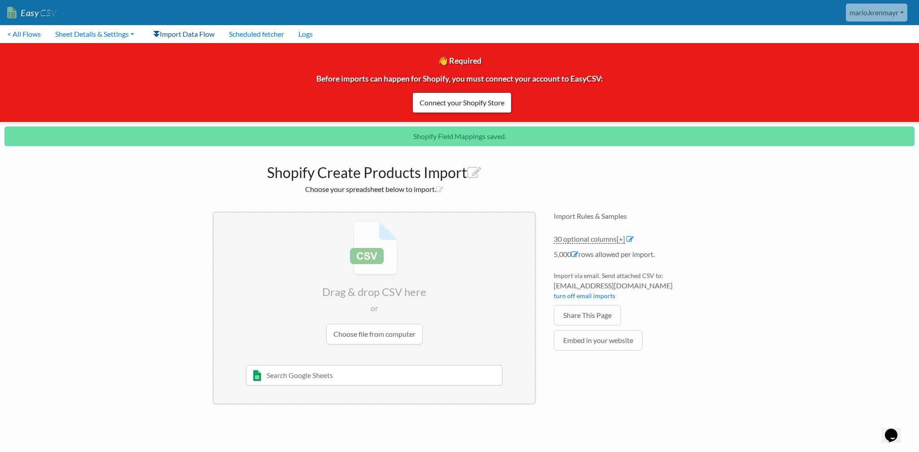
click at [205, 32] on link "Import Data Flow" at bounding box center [184, 34] width 76 height 18
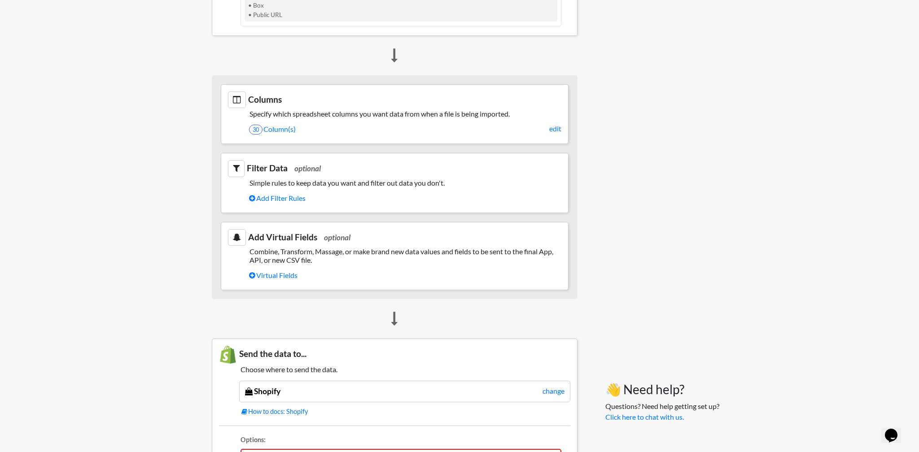
scroll to position [416, 1]
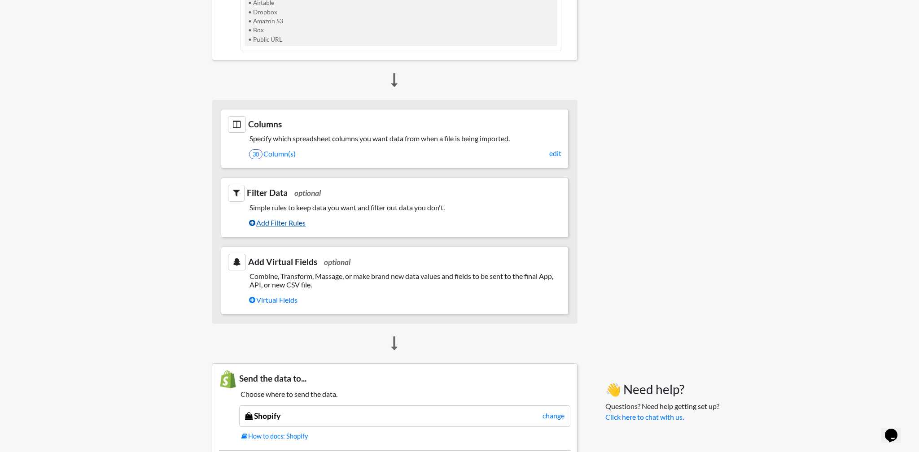
click at [284, 222] on link "Add Filter Rules" at bounding box center [405, 222] width 312 height 15
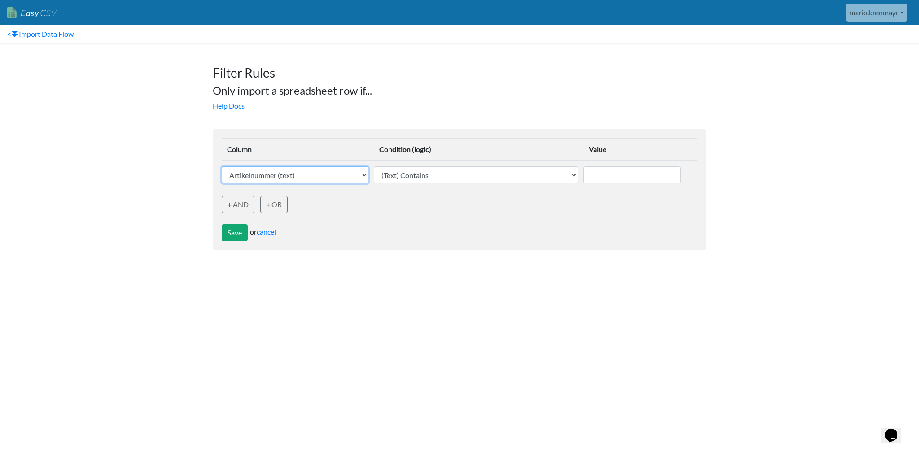
select select "761216"
click at [642, 179] on input "text" at bounding box center [631, 175] width 97 height 17
type input "Apple"
click at [242, 206] on link "+ AND" at bounding box center [238, 204] width 33 height 17
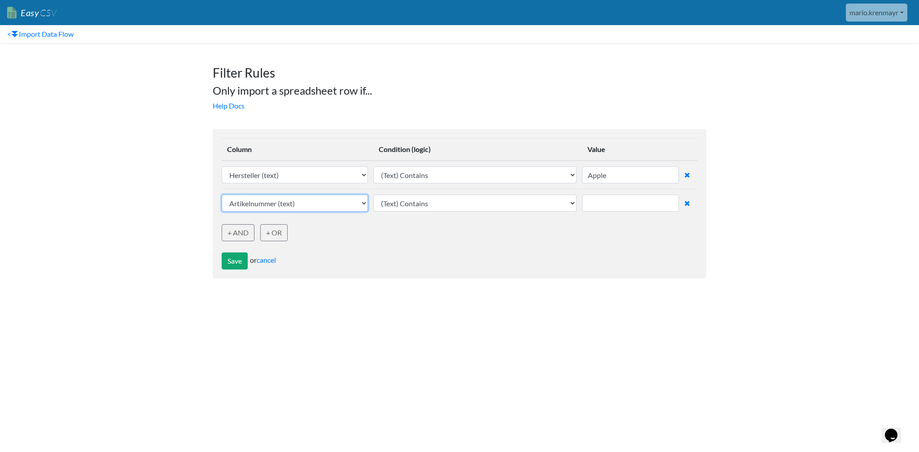
select select "761235"
click at [606, 205] on input "text" at bounding box center [630, 203] width 97 height 17
select select "text_exactly_matches"
click at [598, 202] on input "text" at bounding box center [630, 203] width 97 height 17
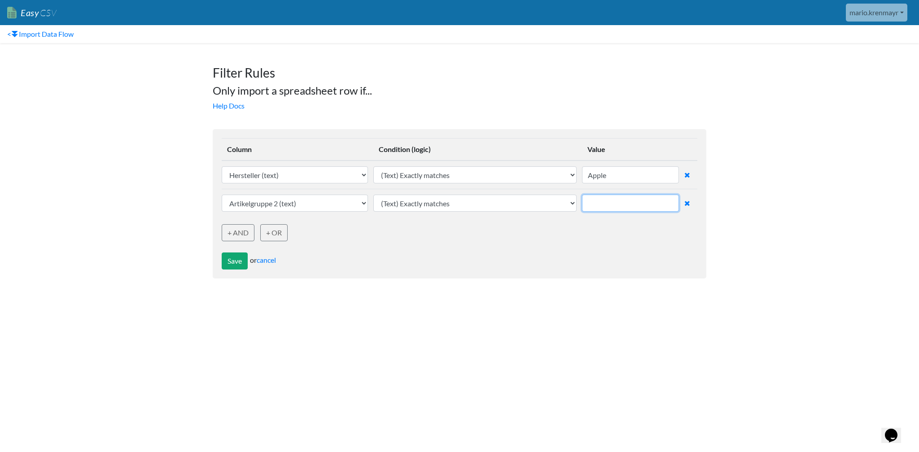
click at [630, 202] on input "text" at bounding box center [630, 203] width 97 height 17
paste input "iPhone"
type input "iPhone"
click at [614, 175] on input "Apple" at bounding box center [630, 175] width 97 height 17
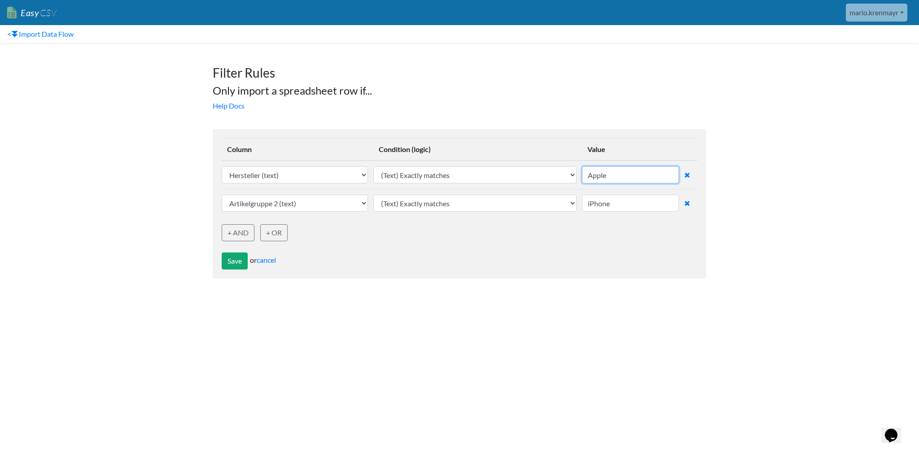
click at [614, 175] on input "Apple" at bounding box center [630, 175] width 97 height 17
click at [236, 264] on button "Save" at bounding box center [235, 261] width 26 height 17
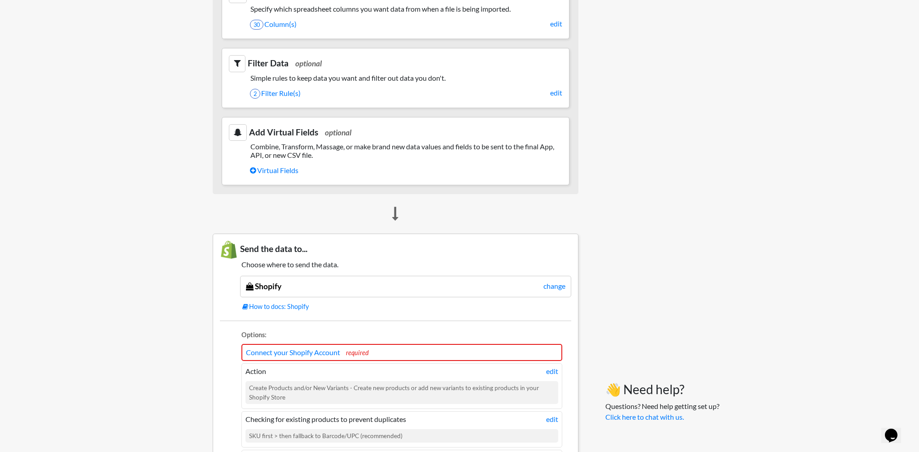
scroll to position [571, 0]
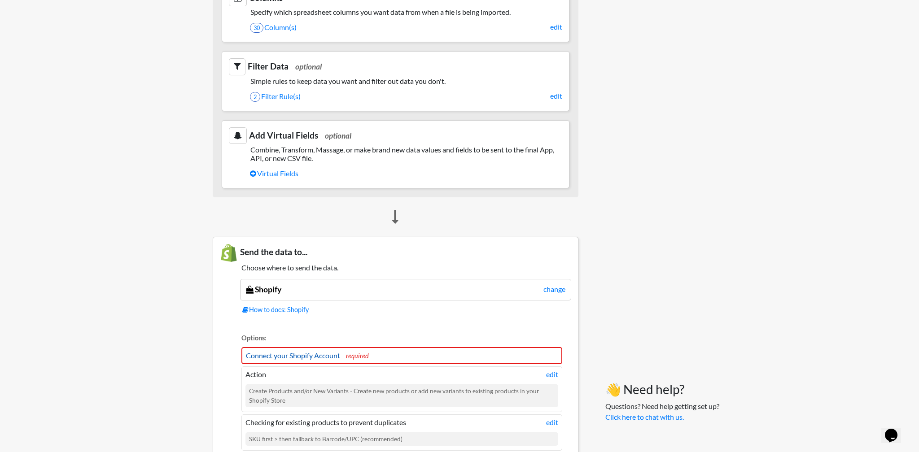
click at [317, 353] on link "Connect your Shopify Account" at bounding box center [293, 355] width 94 height 9
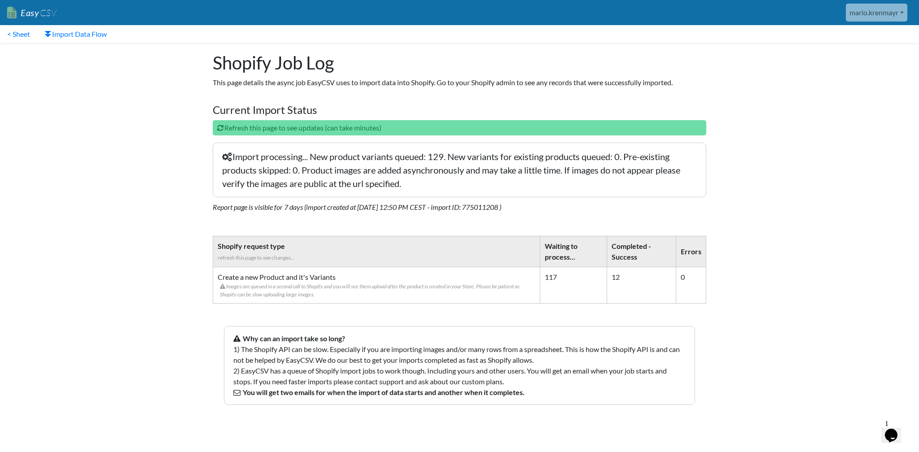
click at [898, 429] on icon "Chat widget" at bounding box center [891, 435] width 13 height 13
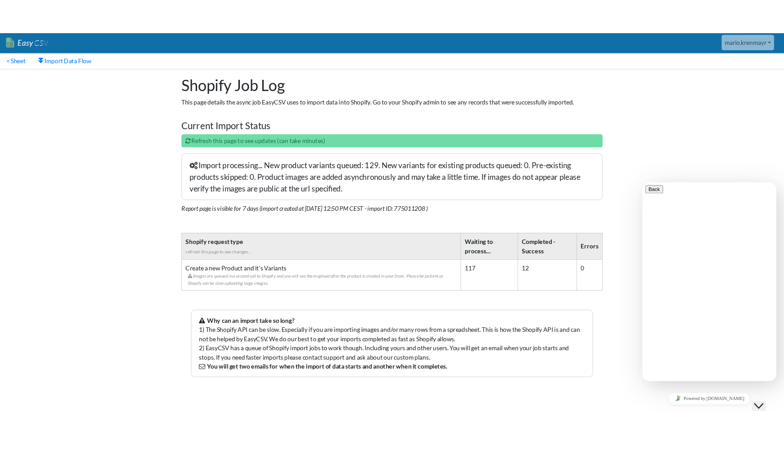
scroll to position [1, 0]
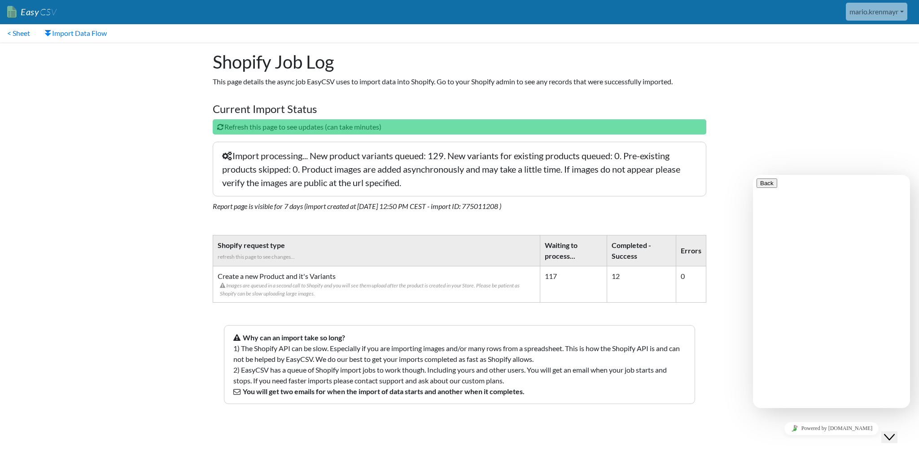
click at [791, 136] on body "Easy CSV [PERSON_NAME].krenmayr xcon GmbH All Flows All CSV Generators Business…" at bounding box center [459, 222] width 919 height 447
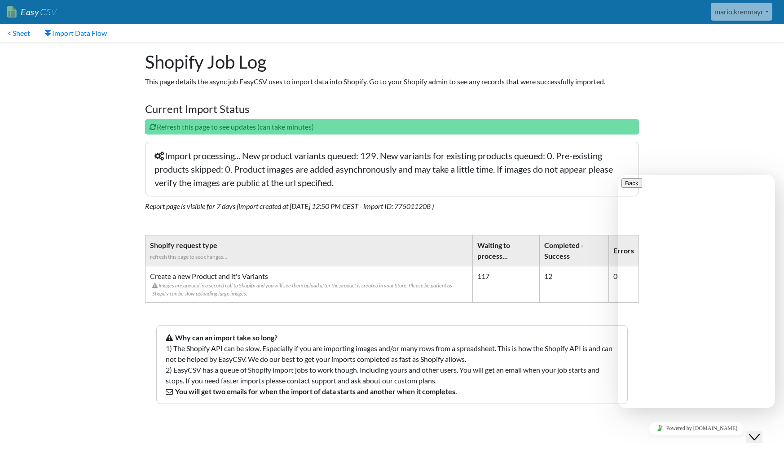
click at [759, 434] on icon "Chat widget" at bounding box center [754, 437] width 11 height 6
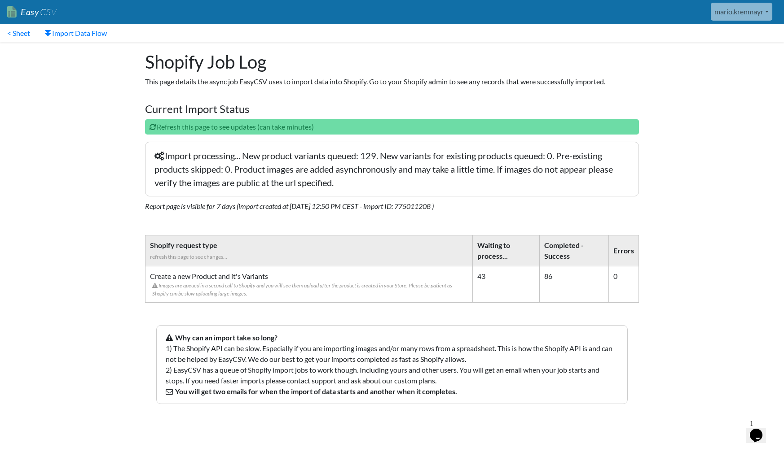
scroll to position [1, 0]
